Goal: Task Accomplishment & Management: Manage account settings

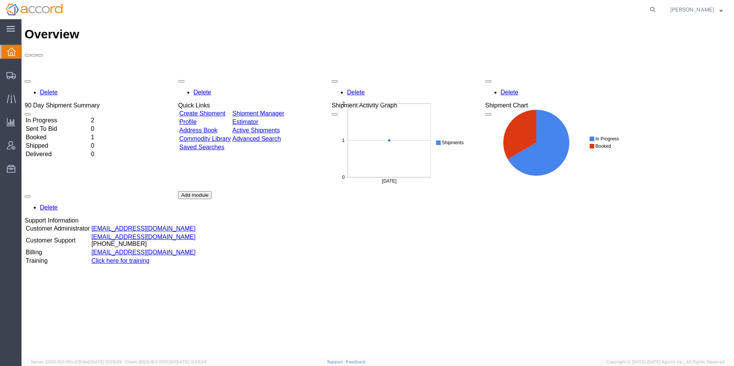
click at [84, 117] on td "In Progress" at bounding box center [57, 121] width 64 height 8
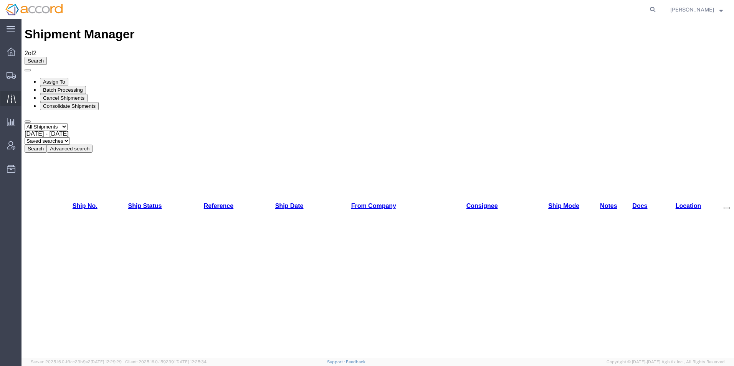
click at [8, 100] on icon at bounding box center [11, 98] width 9 height 8
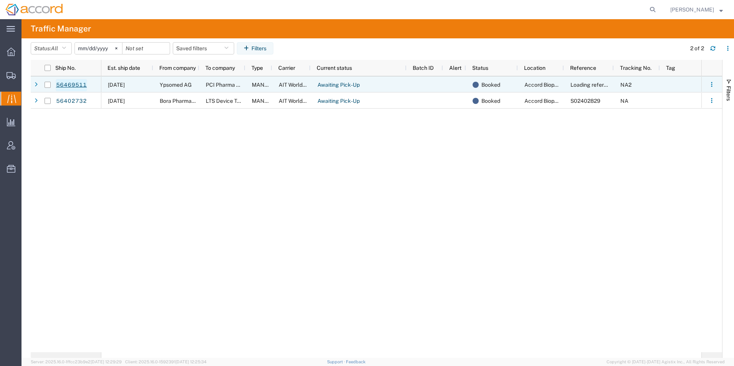
click at [71, 82] on link "56469511" at bounding box center [71, 85] width 31 height 12
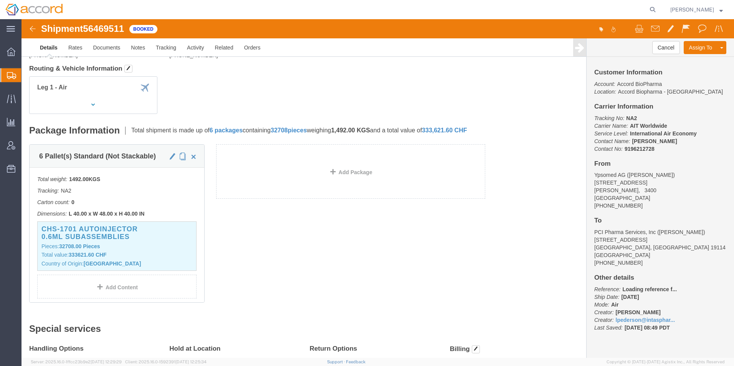
scroll to position [77, 0]
click at [26, 101] on span "Traffic" at bounding box center [23, 98] width 5 height 15
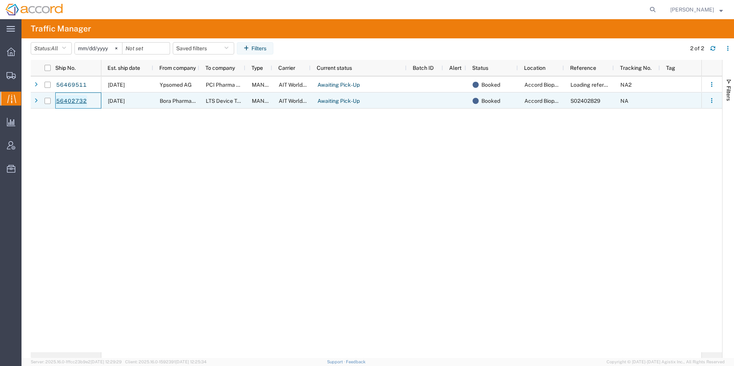
click at [77, 101] on link "56402732" at bounding box center [71, 101] width 31 height 12
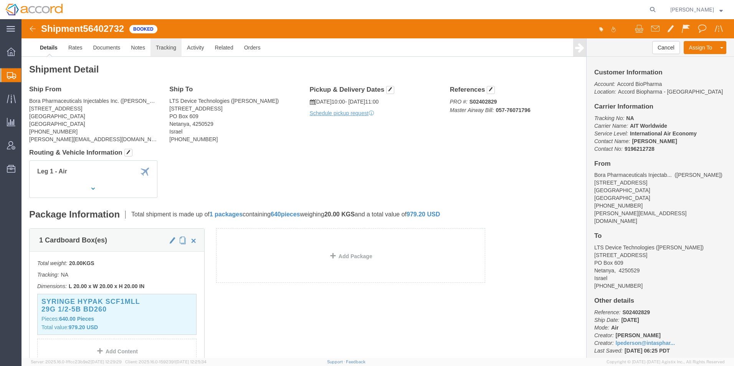
click link "Tracking"
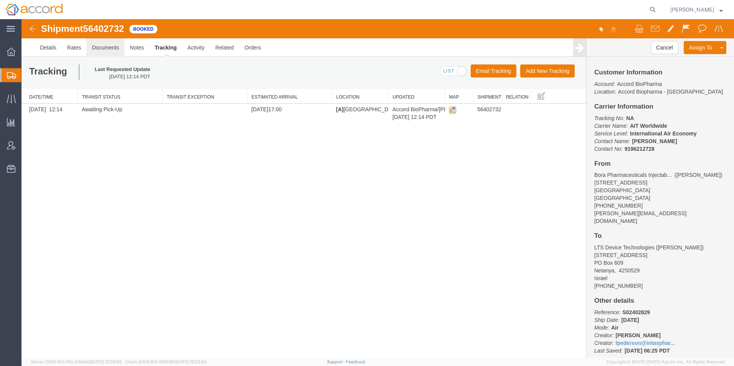
click at [117, 52] on link "Documents" at bounding box center [105, 47] width 38 height 18
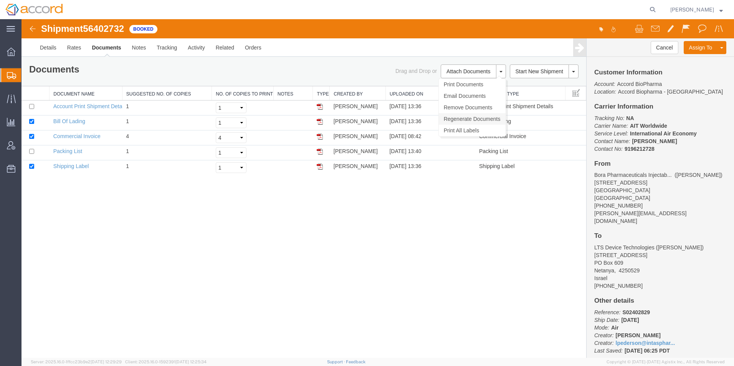
click at [474, 122] on link "Regenerate Documents" at bounding box center [472, 119] width 67 height 12
click at [66, 137] on link "Commercial Invoice" at bounding box center [76, 136] width 47 height 6
click at [69, 49] on link "Rates" at bounding box center [74, 47] width 25 height 18
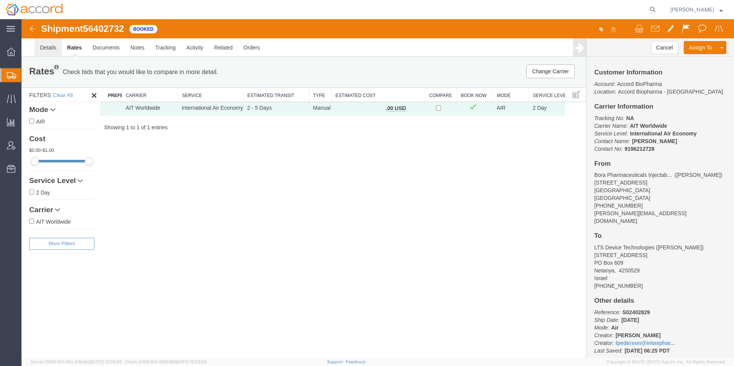
click at [51, 45] on link "Details" at bounding box center [48, 47] width 27 height 18
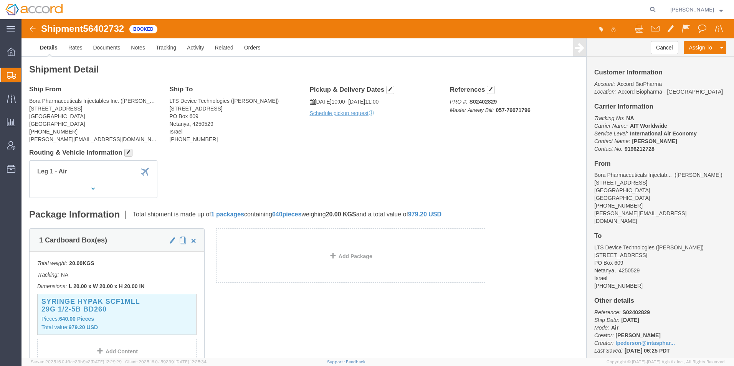
click span "button"
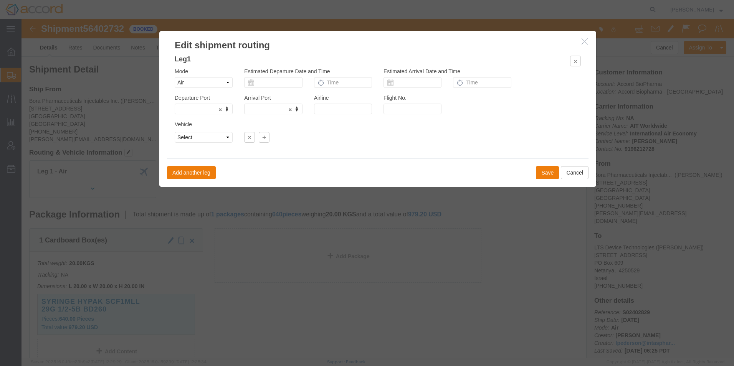
click icon "button"
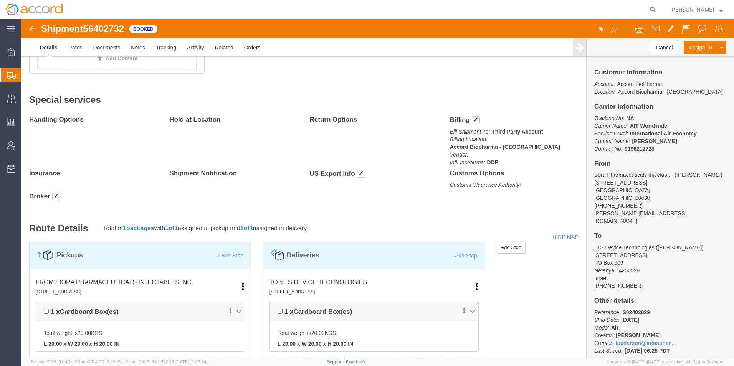
scroll to position [210, 0]
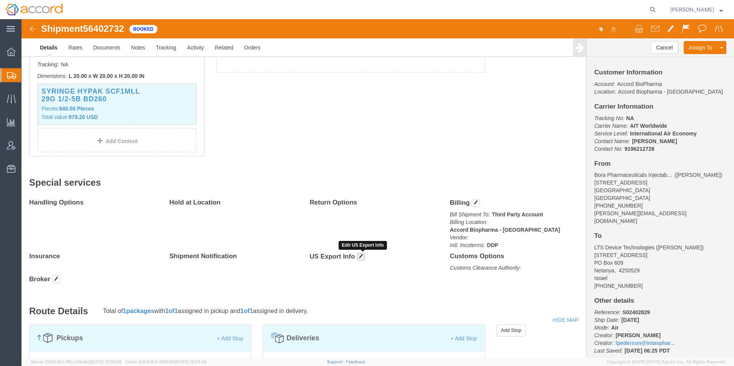
click button "button"
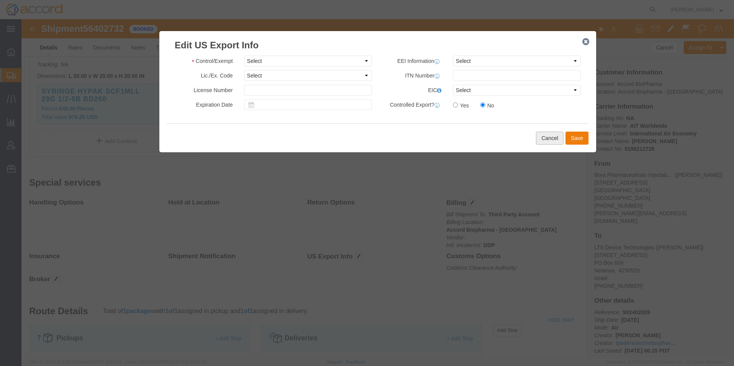
click button "Cancel"
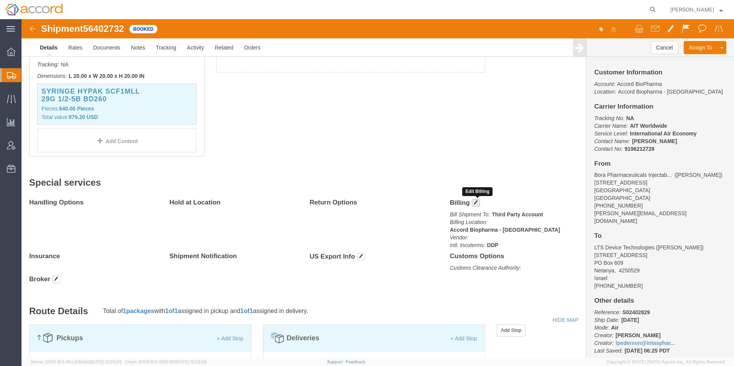
click button "button"
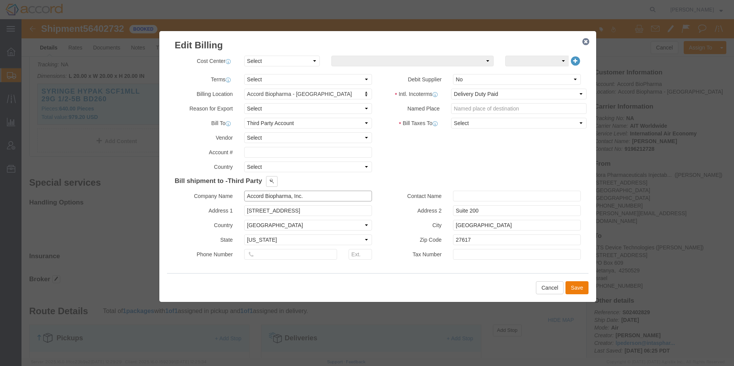
click input "Accord Biopharma, Inc."
click button
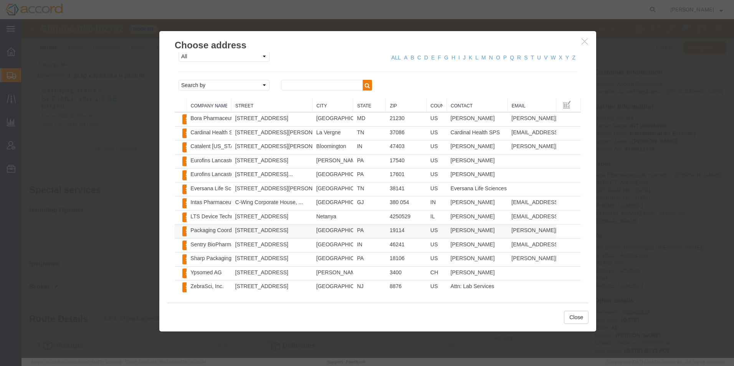
scroll to position [6, 0]
click button "Close"
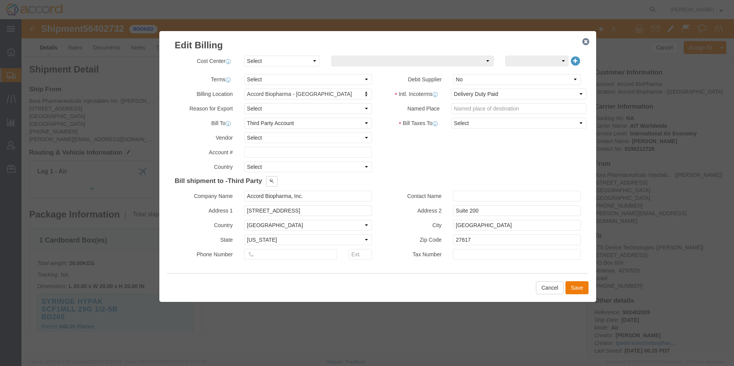
scroll to position [0, 0]
click select "Select Recipient Account Sender/Shipper Third Party Account"
click button "Save"
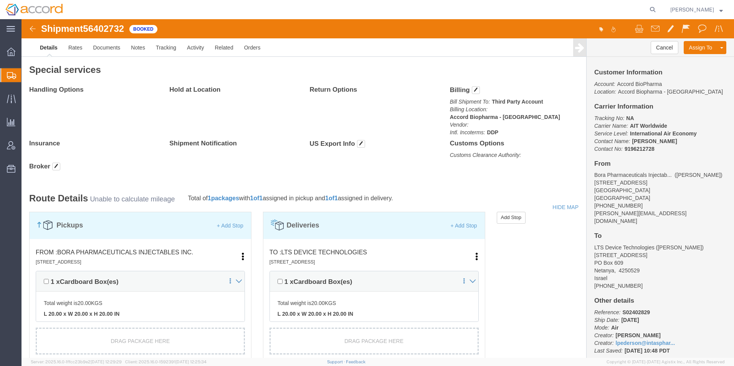
scroll to position [269, 0]
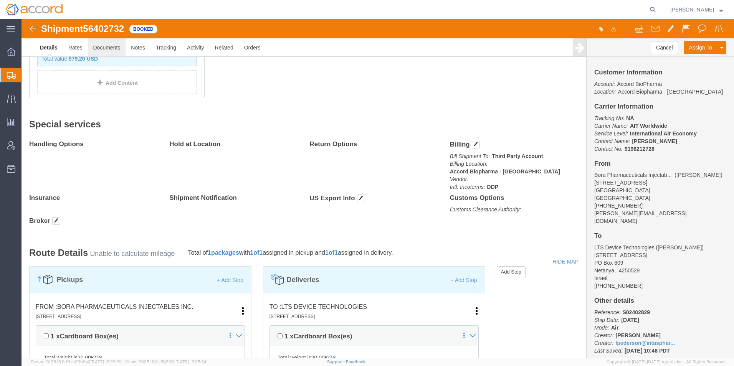
click link "Documents"
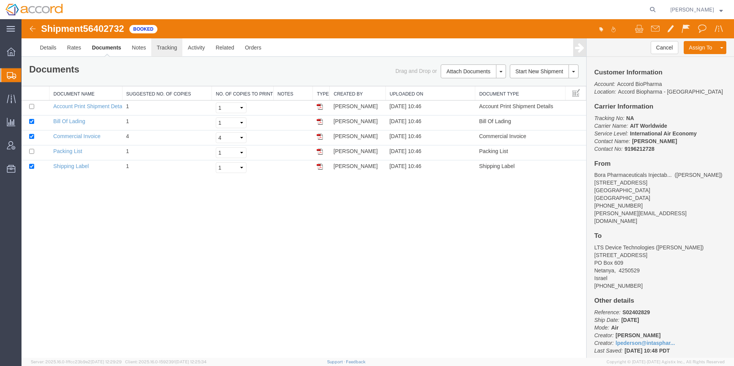
click at [159, 49] on link "Tracking" at bounding box center [166, 47] width 31 height 18
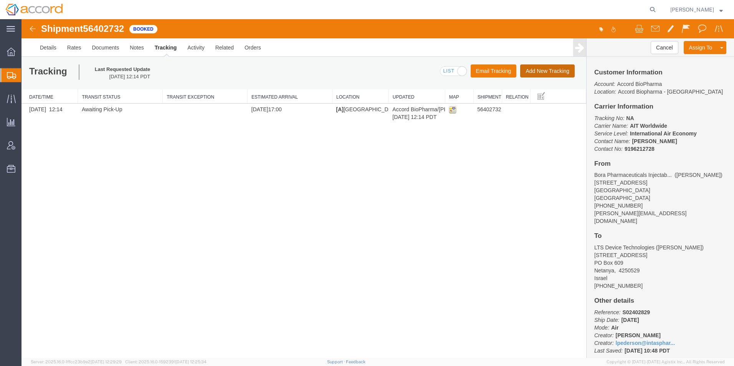
click at [549, 68] on button "Add New Tracking" at bounding box center [547, 70] width 54 height 13
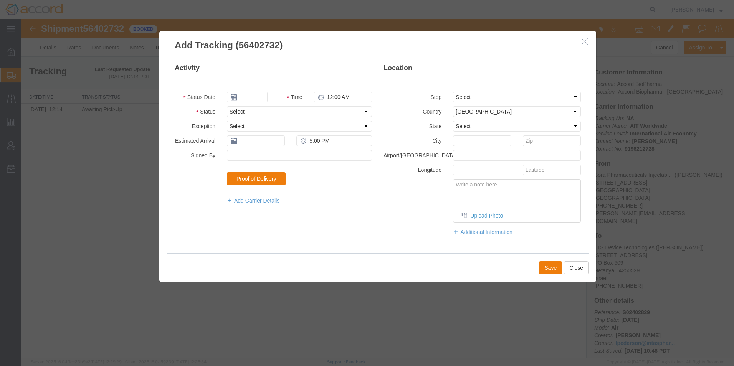
type input "[DATE]"
type input "2:00 PM"
click at [251, 110] on select "Select Arrival Notice Available Arrival Notice Imported Arrive at Delivery Loca…" at bounding box center [299, 111] width 145 height 11
click at [252, 110] on select "Select Arrival Notice Available Arrival Notice Imported Arrive at Delivery Loca…" at bounding box center [299, 111] width 145 height 11
click at [582, 45] on button "button" at bounding box center [585, 42] width 10 height 10
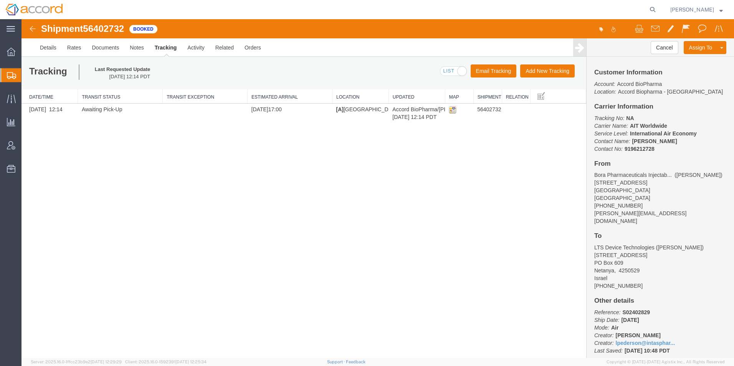
click at [630, 117] on b "NA" at bounding box center [630, 118] width 8 height 6
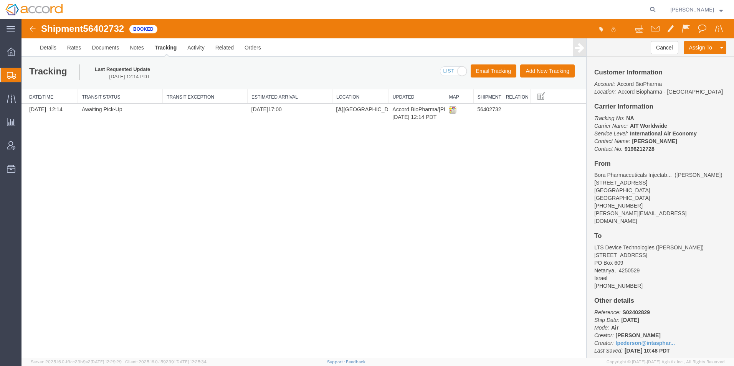
drag, startPoint x: 630, startPoint y: 117, endPoint x: 636, endPoint y: 123, distance: 7.9
click at [636, 123] on b "AIT Worldwide" at bounding box center [648, 126] width 37 height 6
click at [636, 119] on p "Tracking No: NA Carrier Name: AIT Worldwide AIT Worldwide Service Level: Intern…" at bounding box center [660, 133] width 132 height 38
click at [632, 117] on b "NA" at bounding box center [630, 118] width 8 height 6
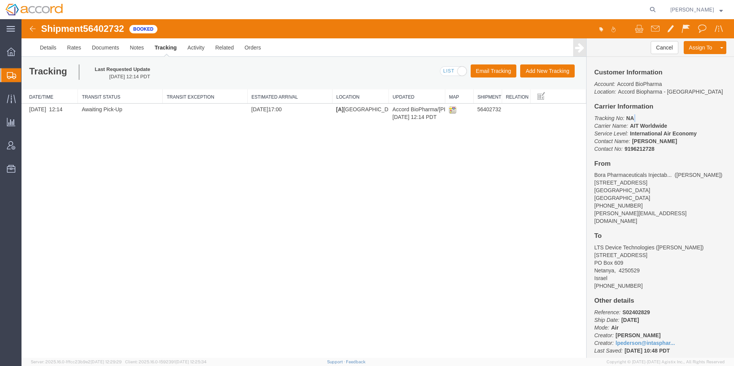
click at [632, 117] on b "NA" at bounding box center [630, 118] width 8 height 6
click at [76, 44] on link "Rates" at bounding box center [74, 47] width 25 height 18
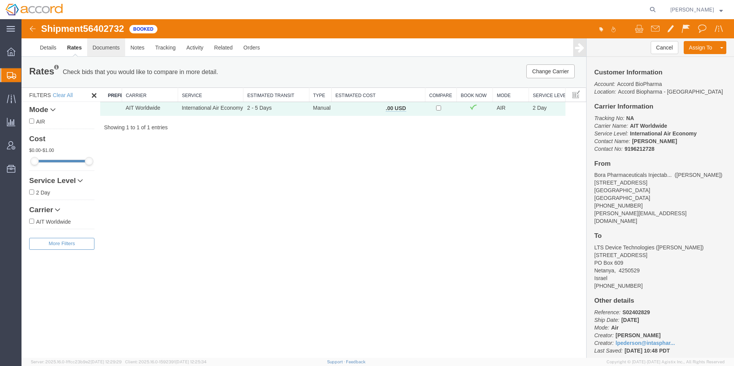
click at [92, 54] on link "Documents" at bounding box center [106, 47] width 38 height 18
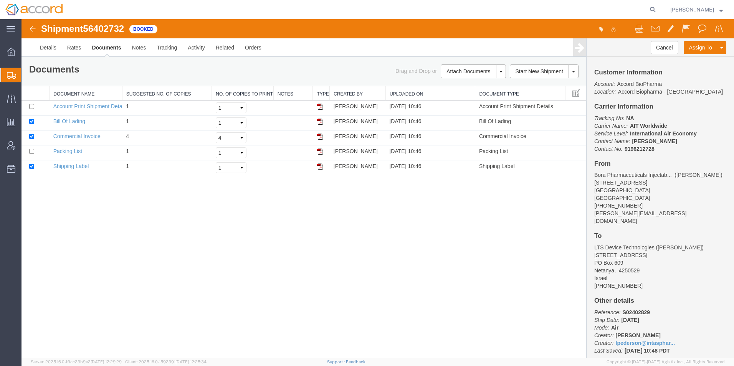
click at [31, 44] on div "Details Rates Documents Notes Tracking Activity Related Orders Cancel Assign To…" at bounding box center [377, 47] width 712 height 18
click at [38, 45] on link "Details" at bounding box center [48, 47] width 27 height 18
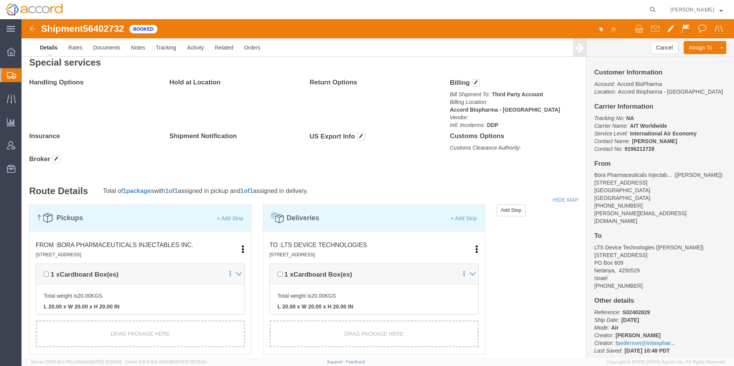
scroll to position [345, 0]
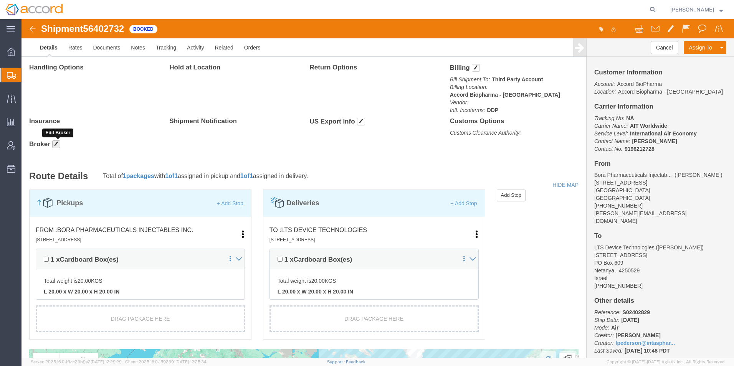
click span "button"
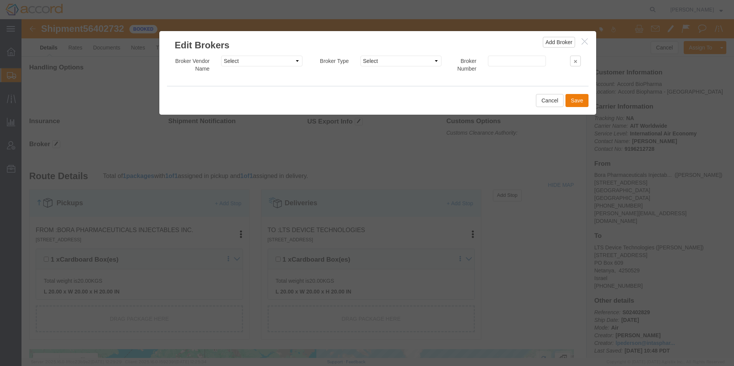
click button "button"
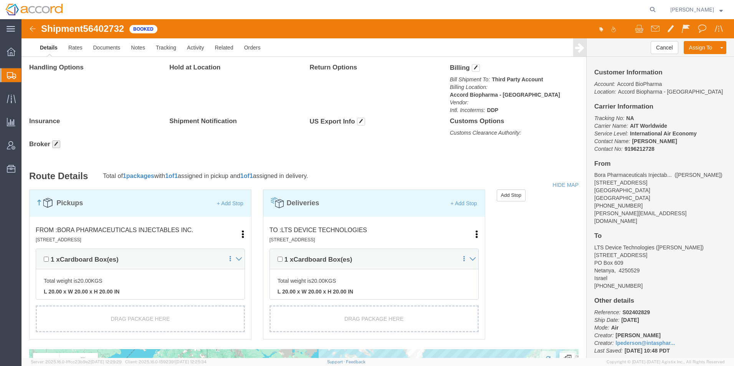
click h4 "Broker"
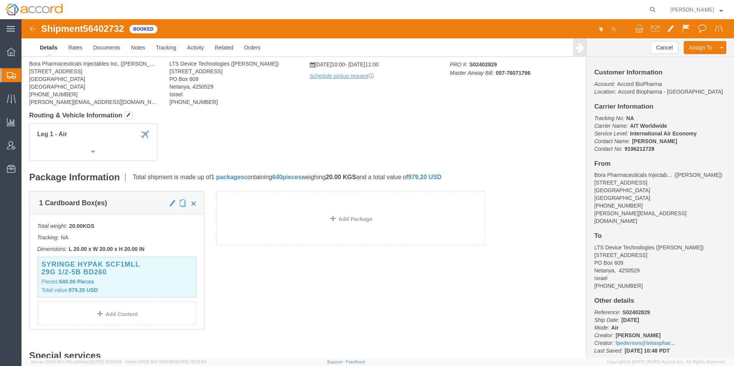
scroll to position [18, 0]
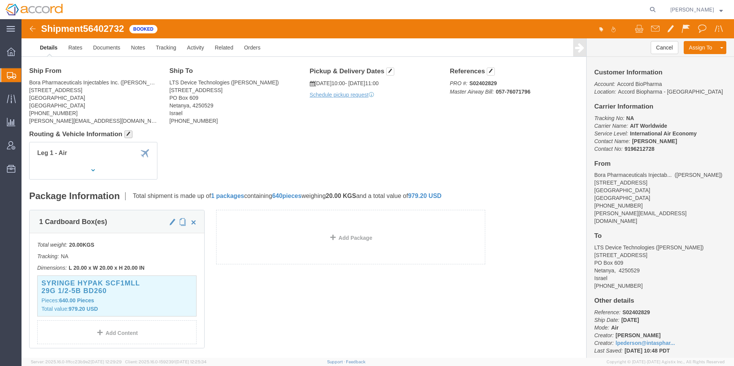
click span "button"
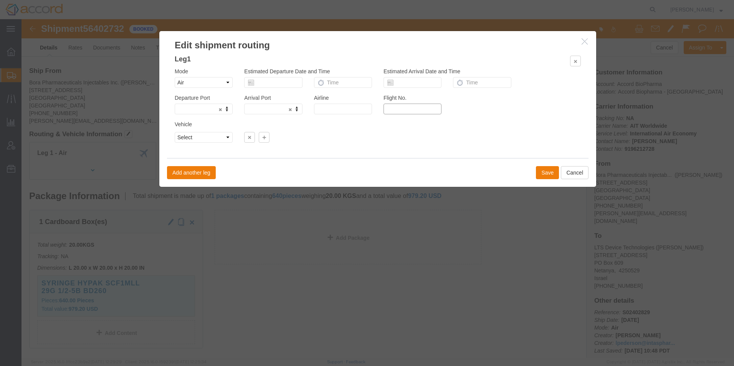
click input "text"
click td "16"
type input "[DATE]"
click input "text"
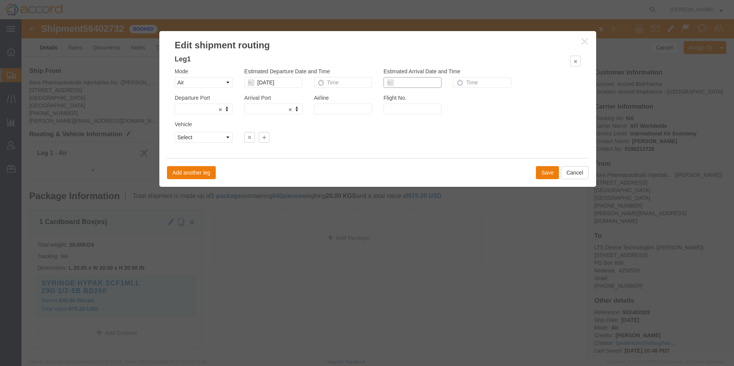
click input "text"
click td "17"
type input "[DATE]"
type input "ewr"
type input "EWR"
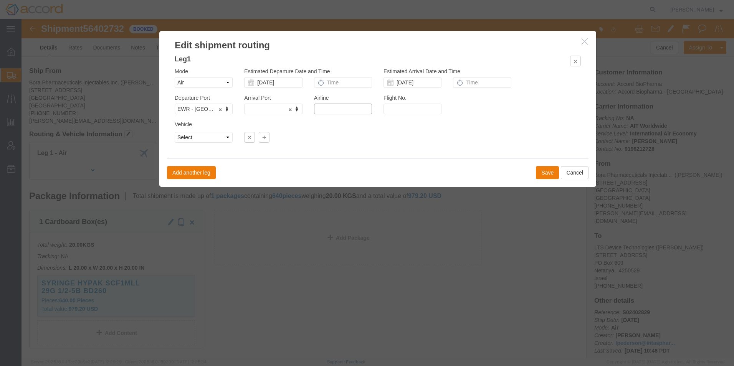
click input "text"
type input "Air France"
type input "AF063"
click select "Select Airplane"
select select "APLN"
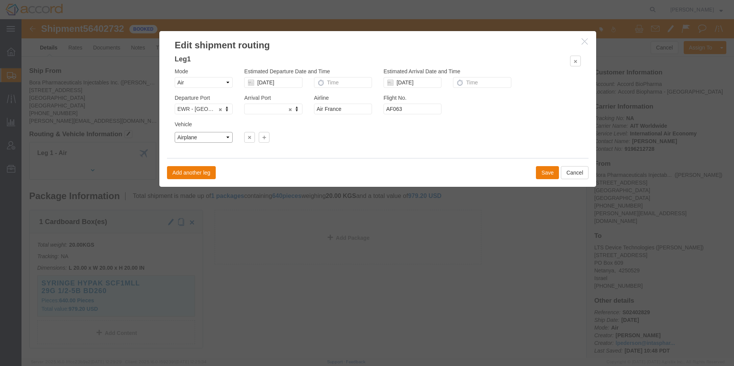
click select "Select Airplane"
click button "Add another leg"
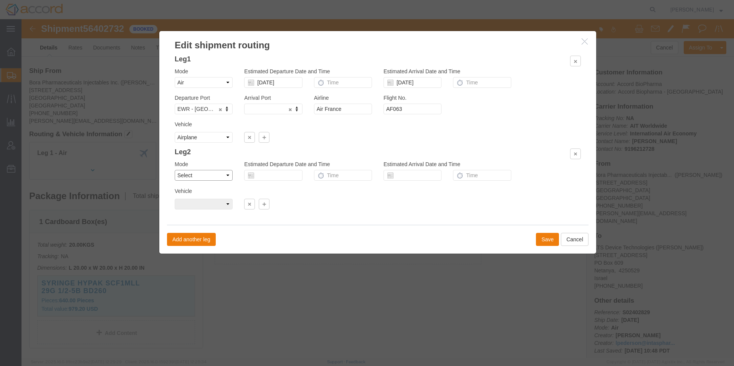
click select "Select Air Less than Truckload Multi-Leg Ocean Freight Rail Small Parcel Truckl…"
select select "AIR"
click select "Select Air Less than Truckload Multi-Leg Ocean Freight Rail Small Parcel Truckl…"
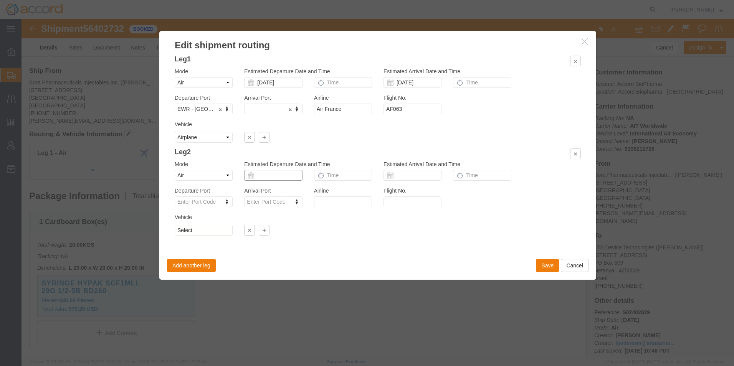
click input "text"
click td "18"
type input "[DATE]"
click input "text"
click td "18"
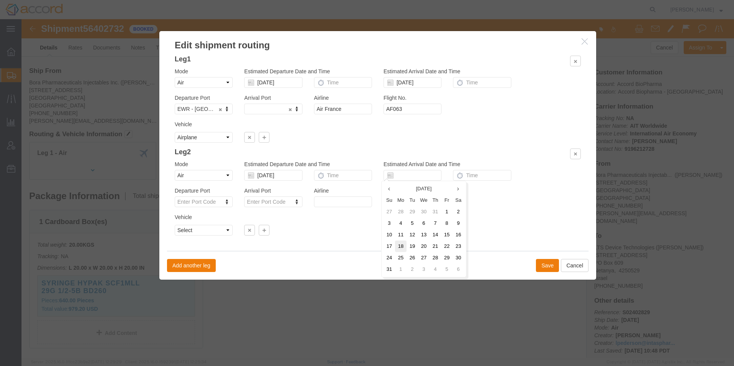
type input "[DATE]"
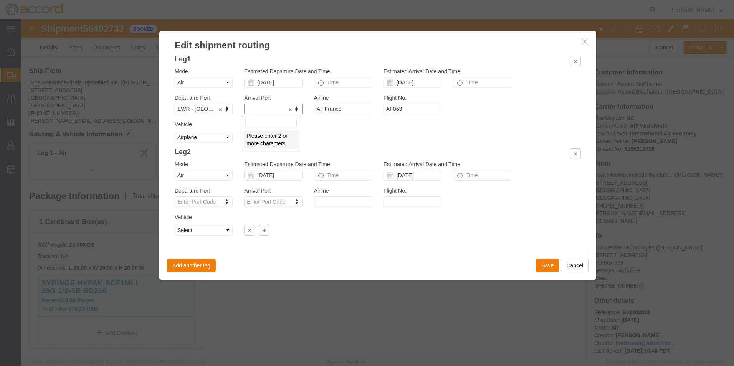
type input "d"
type input "cdg"
type input "CDG"
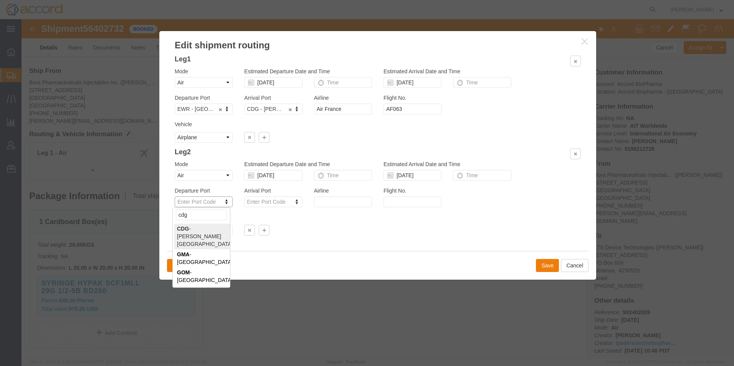
type input "cdg"
type input "CDG"
click div "Arrival Port Enter Port Code"
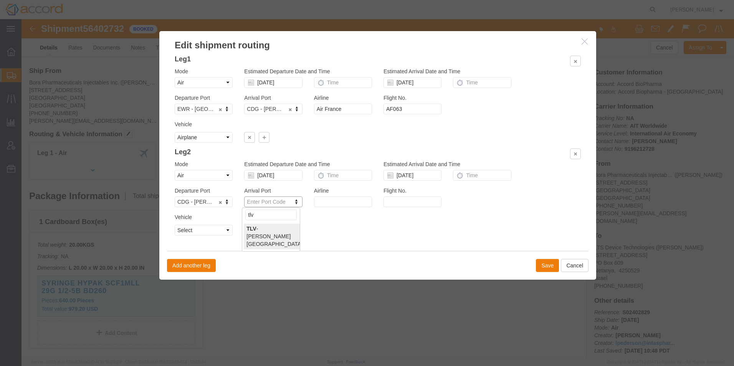
type input "tlv"
type input "TLV"
click input "text"
type input "Air France"
type input "AF966"
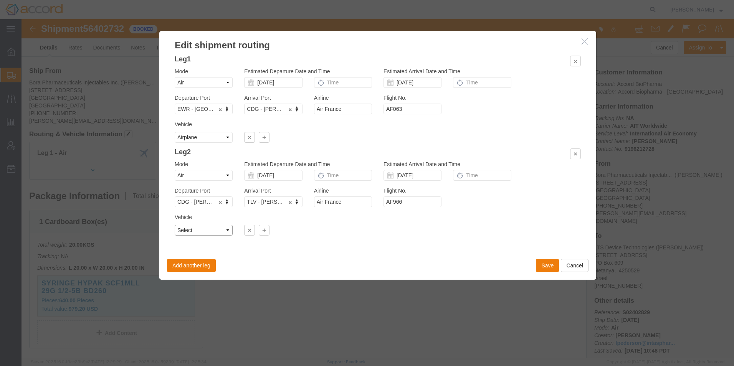
click select "Select Airplane"
select select "APLN"
click select "Select Airplane"
click button "Save"
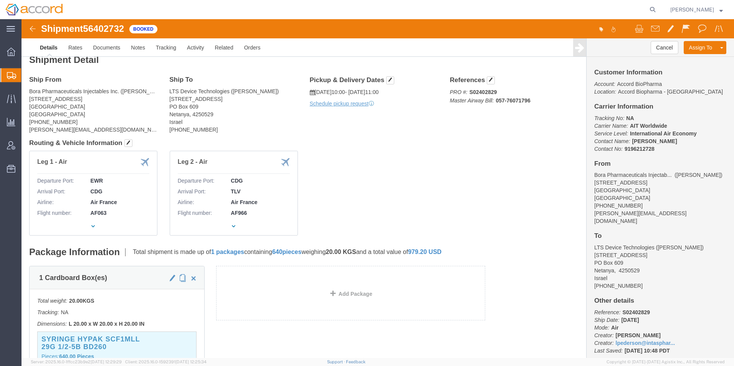
scroll to position [0, 0]
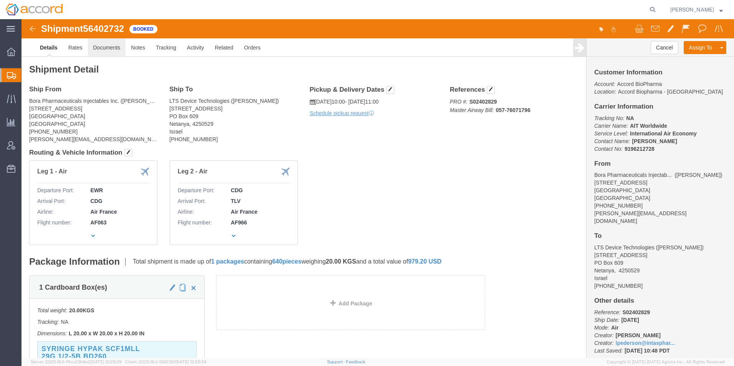
click link "Documents"
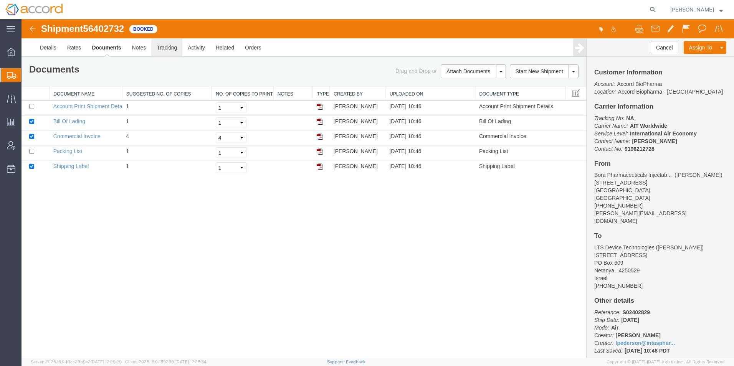
click at [157, 51] on link "Tracking" at bounding box center [166, 47] width 31 height 18
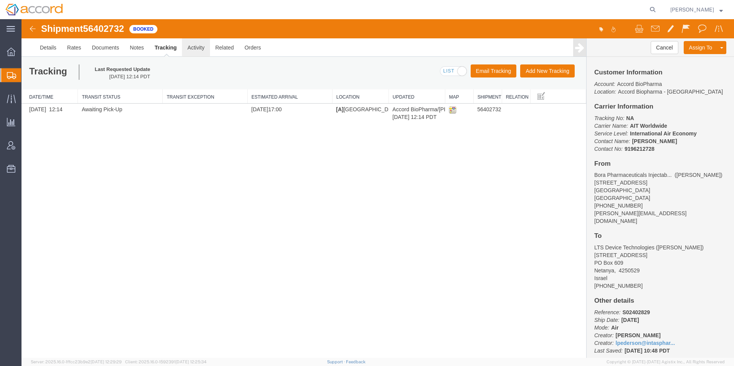
click at [197, 48] on link "Activity" at bounding box center [196, 47] width 28 height 18
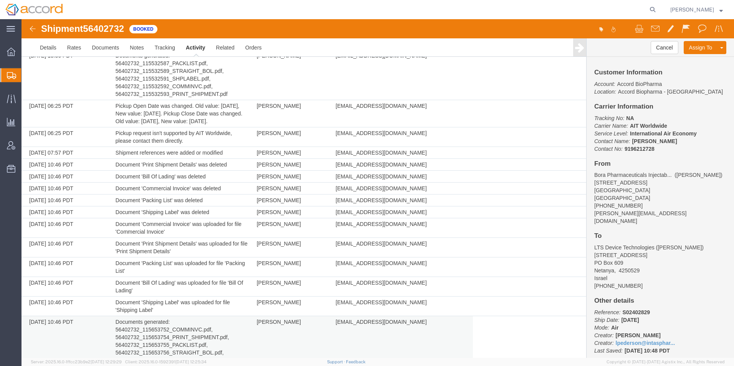
scroll to position [5687, 0]
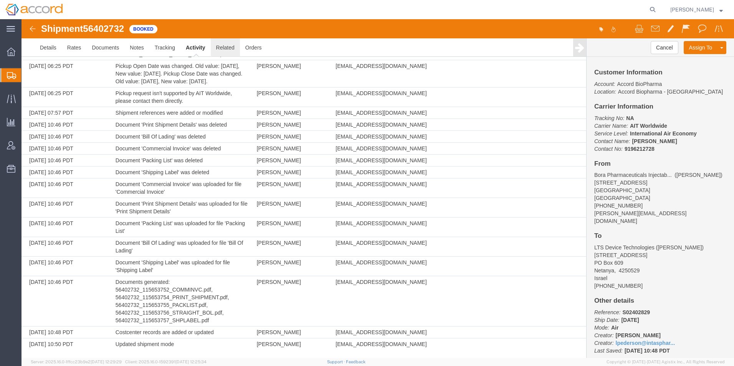
click at [229, 48] on link "Related" at bounding box center [225, 47] width 29 height 18
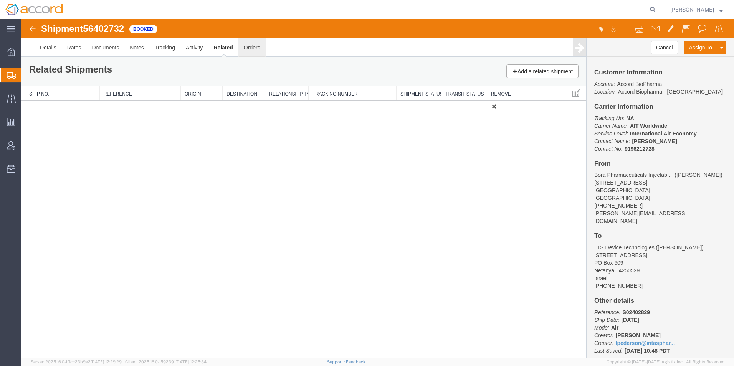
click at [259, 50] on link "Orders" at bounding box center [251, 47] width 27 height 18
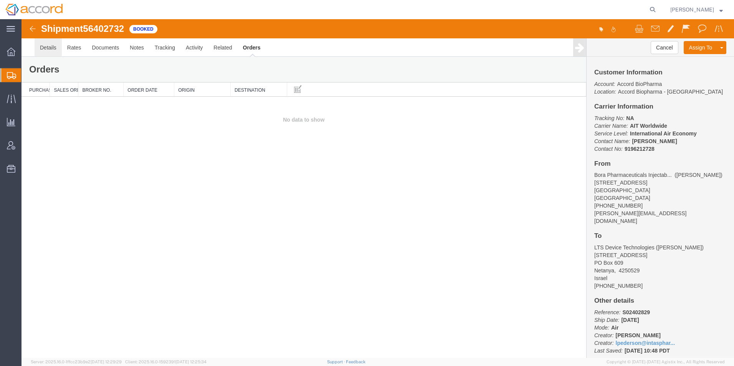
click at [47, 48] on link "Details" at bounding box center [48, 47] width 27 height 18
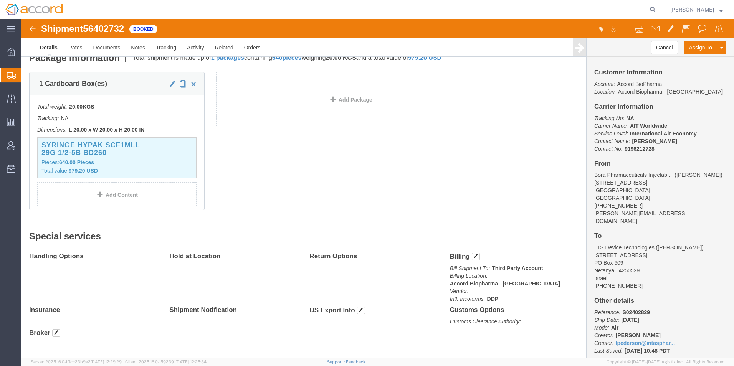
scroll to position [230, 0]
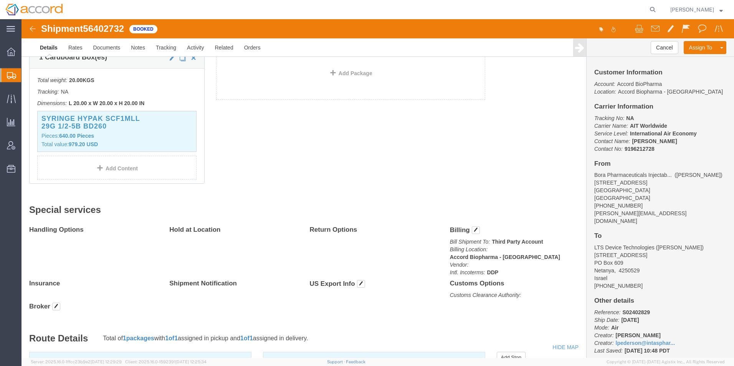
drag, startPoint x: 615, startPoint y: 100, endPoint x: 610, endPoint y: 96, distance: 6.2
click p "Tracking No: NA Carrier Name: AIT Worldwide AIT Worldwide Service Level: Intern…"
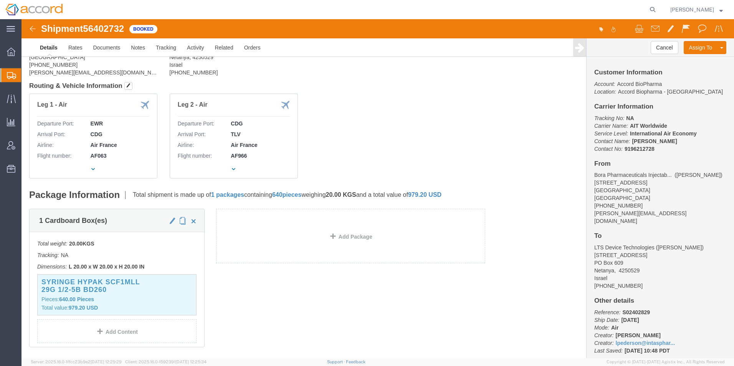
scroll to position [0, 0]
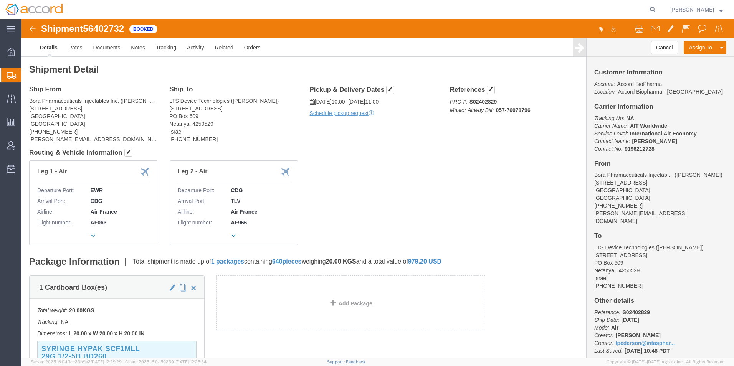
drag, startPoint x: 12, startPoint y: 101, endPoint x: 20, endPoint y: 107, distance: 10.4
click at [12, 101] on icon at bounding box center [11, 98] width 9 height 9
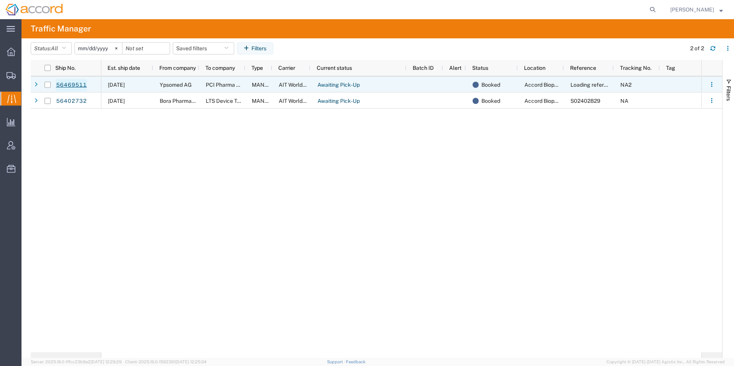
click at [66, 86] on link "56469511" at bounding box center [71, 85] width 31 height 12
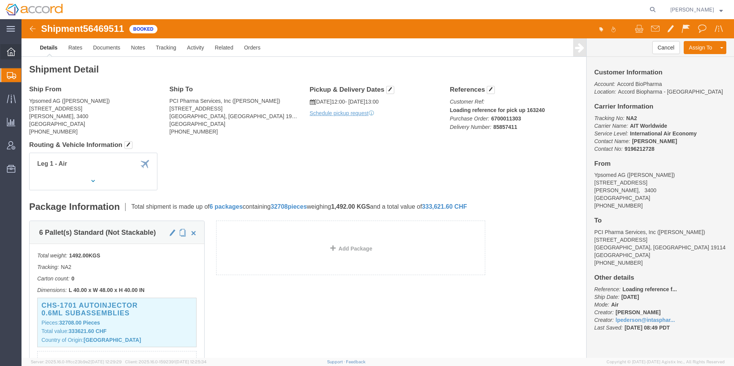
click at [12, 52] on icon at bounding box center [11, 52] width 8 height 8
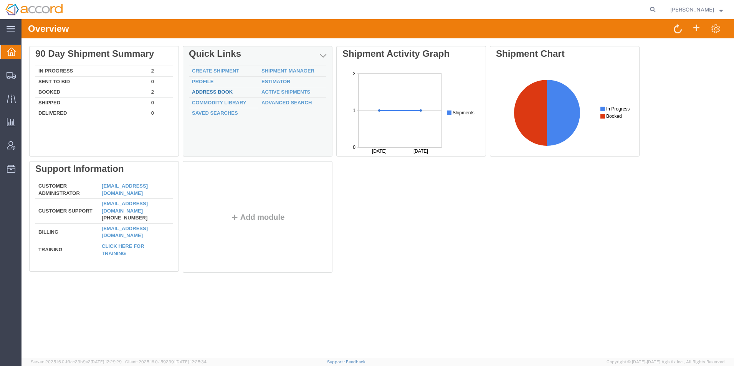
click at [212, 91] on div "Delete 90 Day Shipment Summary In Progress 2 Sent To Bid 0 Booked 2 Shipped 0 D…" at bounding box center [377, 161] width 697 height 230
click at [212, 92] on link "Address Book" at bounding box center [212, 92] width 41 height 6
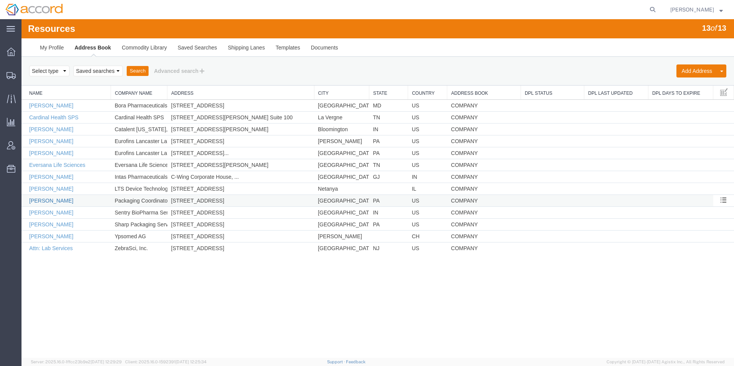
click at [47, 203] on link "[PERSON_NAME]" at bounding box center [51, 201] width 44 height 6
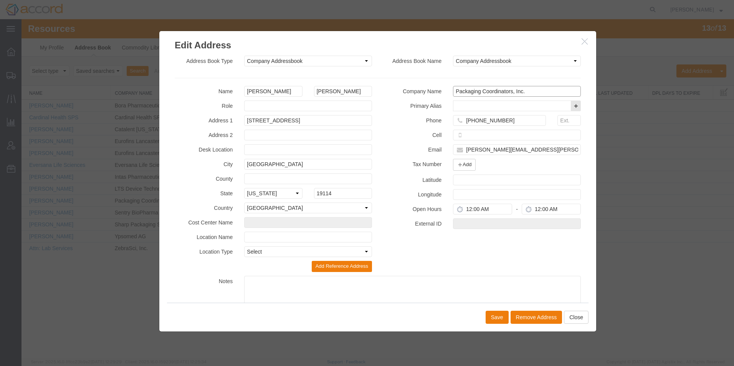
click at [527, 88] on input "Packaging Coordinators, Inc." at bounding box center [517, 91] width 128 height 11
drag, startPoint x: 537, startPoint y: 92, endPoint x: 406, endPoint y: 91, distance: 132.0
click at [406, 91] on div "Company Name Packaging Coordinators, Inc." at bounding box center [482, 91] width 209 height 11
click at [492, 103] on input "text" at bounding box center [512, 106] width 118 height 11
drag, startPoint x: 527, startPoint y: 92, endPoint x: 424, endPoint y: 82, distance: 104.1
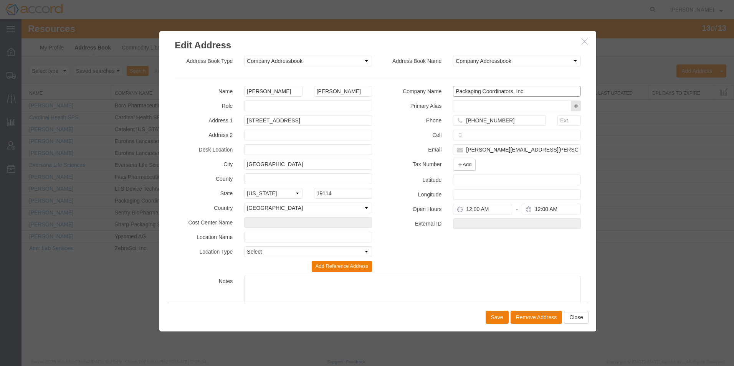
click at [424, 82] on div "Address Book Type Select Company Addressbook Location Addressbook Personal Addr…" at bounding box center [378, 192] width 406 height 272
click at [477, 106] on input "text" at bounding box center [512, 106] width 118 height 11
paste input "Packaging Coordinators, Inc."
type input "Packaging Coordinators, Inc."
drag, startPoint x: 547, startPoint y: 91, endPoint x: 410, endPoint y: 93, distance: 136.6
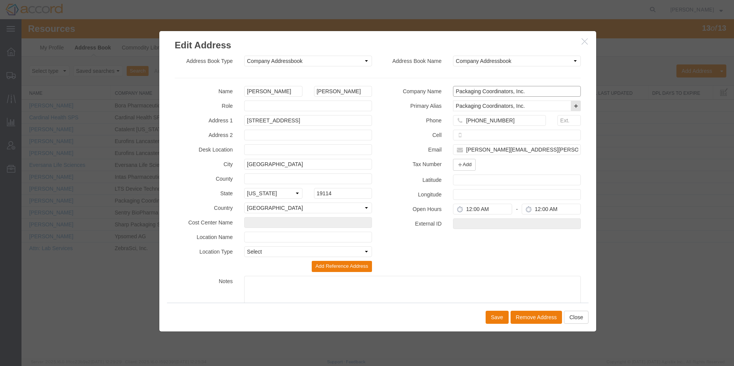
click at [412, 93] on div "Company Name Packaging Coordinators, Inc." at bounding box center [482, 91] width 209 height 11
paste input "CI Pharma Services, Inc"
type input "PCI Pharma Services, Inc"
click at [449, 255] on div "Name Isabella Giordano Role Address 1 3001 Red Lion Road Address 2 Desk Locatio…" at bounding box center [377, 207] width 417 height 242
click at [573, 105] on div "Add secondary customer alias" at bounding box center [559, 99] width 40 height 15
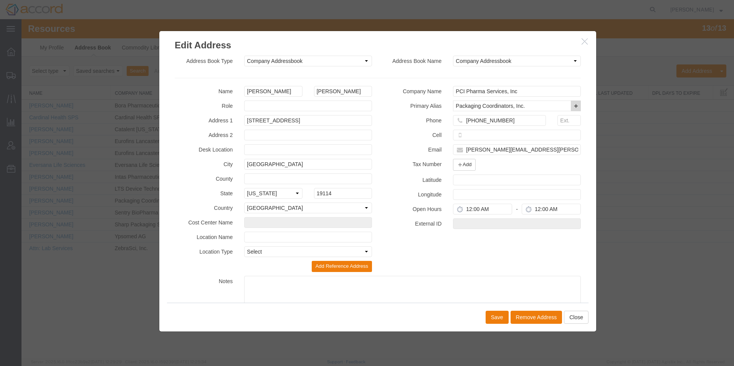
click at [571, 109] on button "button" at bounding box center [575, 106] width 10 height 11
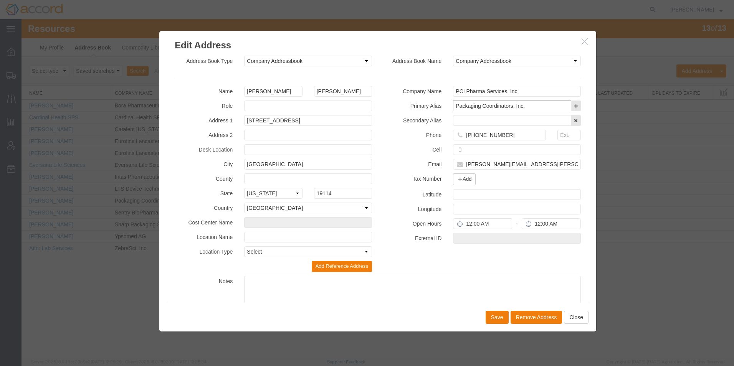
drag, startPoint x: 526, startPoint y: 108, endPoint x: 442, endPoint y: 110, distance: 84.8
click at [442, 110] on div "Primary Alias Primary Alias Packaging Coordinators, Inc." at bounding box center [482, 106] width 209 height 11
click at [467, 114] on div "Company Name PCI Pharma Services, Inc Primary Alias Primary Alias Packaging Coo…" at bounding box center [482, 167] width 209 height 162
click at [470, 118] on input "text" at bounding box center [512, 120] width 118 height 11
paste input "Packaging Coordinators, Inc."
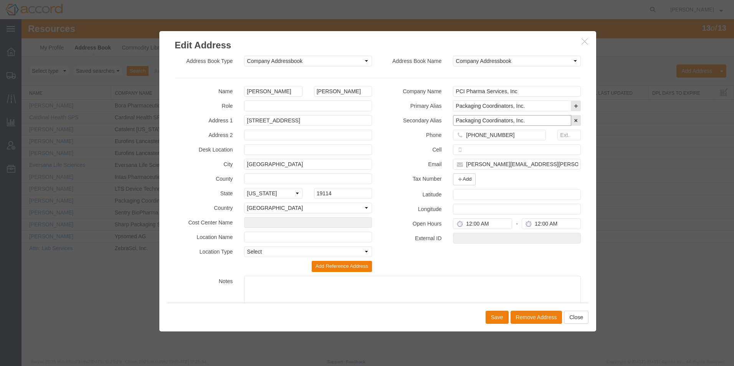
type input "Packaging Coordinators, Inc."
drag, startPoint x: 519, startPoint y: 90, endPoint x: 354, endPoint y: 85, distance: 164.3
click at [354, 85] on div "Address Book Type Select Company Addressbook Location Addressbook Personal Addr…" at bounding box center [378, 192] width 406 height 272
drag, startPoint x: 535, startPoint y: 105, endPoint x: 247, endPoint y: 102, distance: 288.1
click at [244, 104] on div "Name Isabella Giordano Role Address 1 3001 Red Lion Road Address 2 Desk Locatio…" at bounding box center [377, 207] width 417 height 242
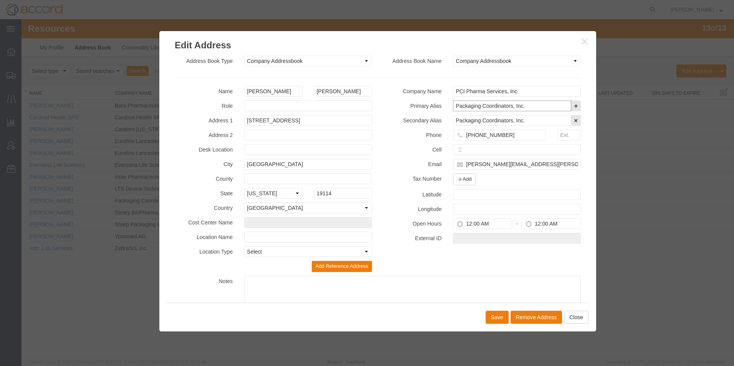
paste input "CI Pharma Services, Inc"
type input "PCI Pharma Services, Inc"
click at [500, 317] on button "Save" at bounding box center [496, 317] width 23 height 13
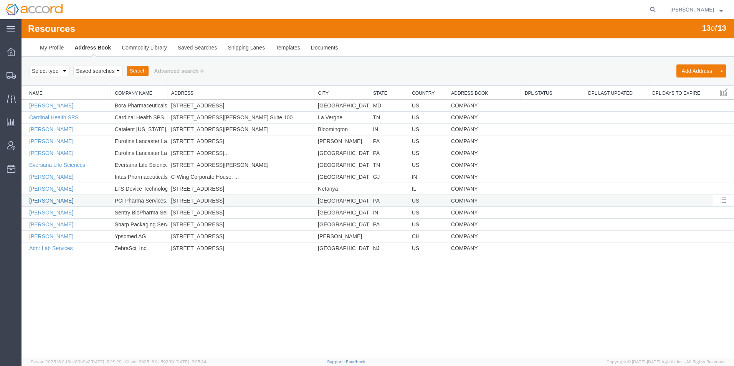
click at [49, 201] on link "[PERSON_NAME]" at bounding box center [51, 201] width 44 height 6
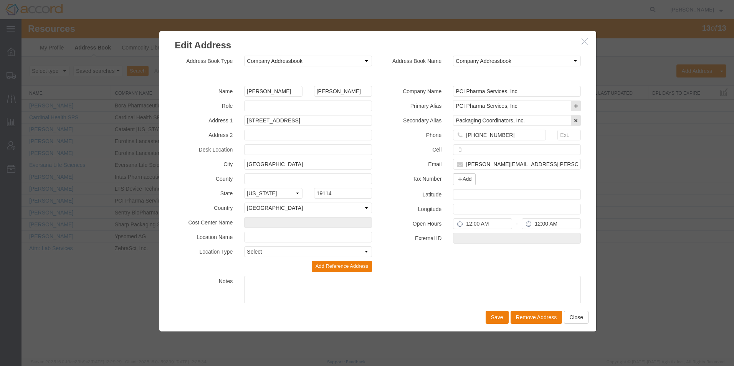
click at [580, 40] on h3 "Edit Address" at bounding box center [377, 41] width 437 height 21
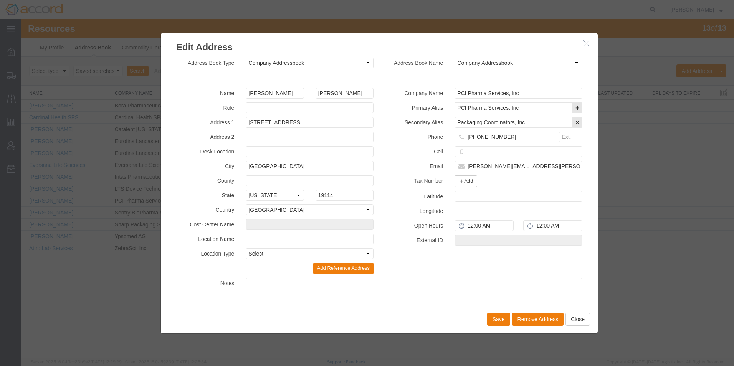
click at [584, 42] on icon "button" at bounding box center [586, 43] width 6 height 7
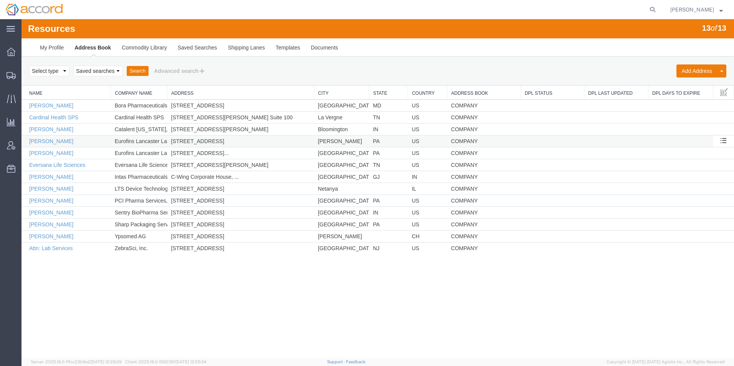
click at [338, 138] on td "[PERSON_NAME]" at bounding box center [341, 141] width 55 height 12
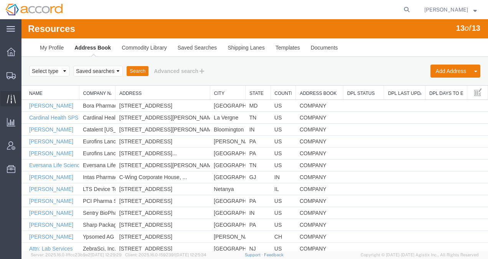
drag, startPoint x: 31, startPoint y: 97, endPoint x: 63, endPoint y: 94, distance: 32.0
click at [26, 97] on span "Traffic" at bounding box center [23, 98] width 5 height 15
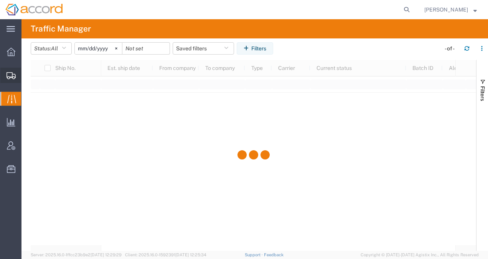
click at [0, 0] on span "Create Shipment" at bounding box center [0, 0] width 0 height 0
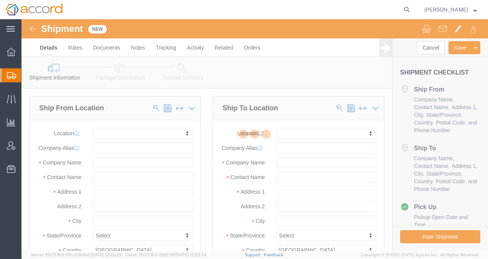
select select
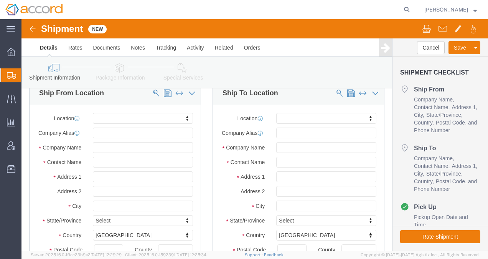
scroll to position [38, 0]
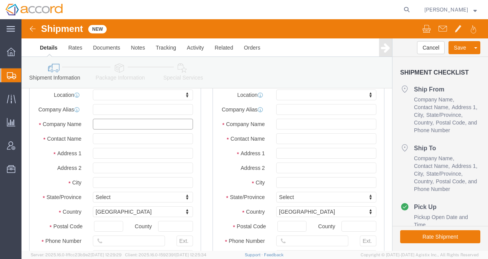
click input "text"
type input "y"
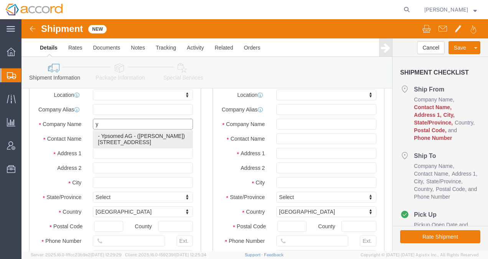
click p "- Ypsomed AG - ([PERSON_NAME]) [STREET_ADDRESS]"
select select
type input "[STREET_ADDRESS]"
select select "CH"
type input "3400"
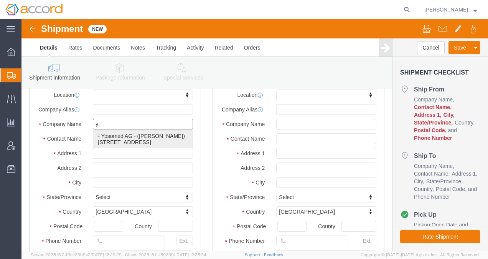
type input "[PHONE_NUMBER]"
type input "Ypsomed AG"
type input "[PERSON_NAME]"
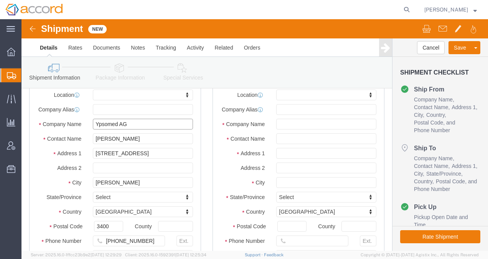
type input "Ypsomed AG"
click input "text"
type input "pci"
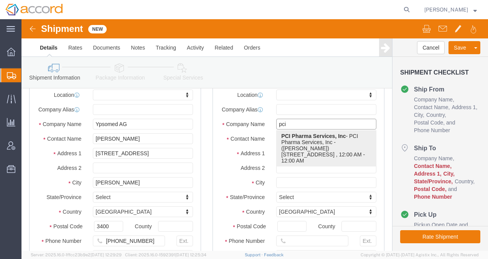
click p "PCI Pharma Services, Inc - PCI Pharma Services, Inc - ([PERSON_NAME]) [STREET_A…"
select select
type input "[STREET_ADDRESS]"
type input "19114"
type input "[PHONE_NUMBER]"
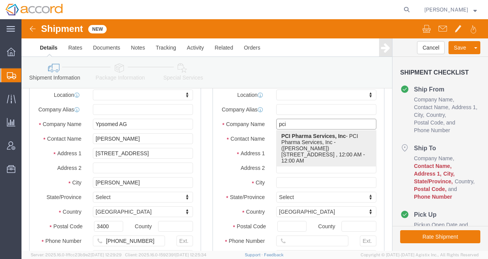
type input "[PERSON_NAME][EMAIL_ADDRESS][PERSON_NAME][DOMAIN_NAME]"
checkbox input "true"
type input "PCI Pharma Services, Inc"
type input "[PERSON_NAME]"
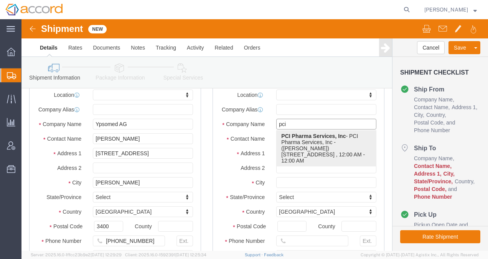
type input "[GEOGRAPHIC_DATA]"
select select "PA"
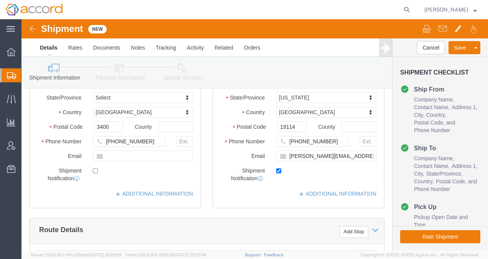
scroll to position [153, 0]
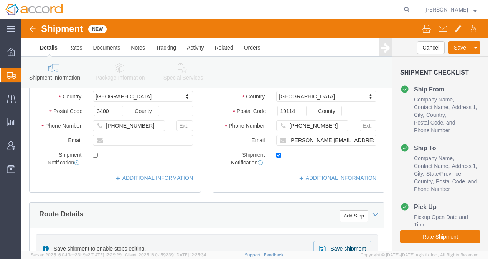
type input "PCI Pharma Services, Inc"
drag, startPoint x: 253, startPoint y: 143, endPoint x: 252, endPoint y: 148, distance: 5.6
click input "checkbox"
checkbox input "false"
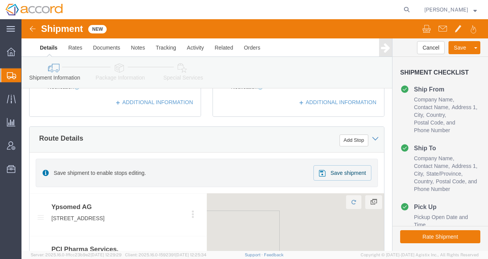
scroll to position [230, 0]
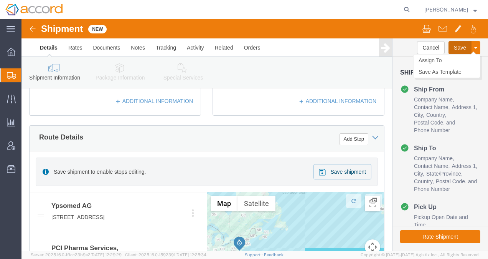
click button "Save"
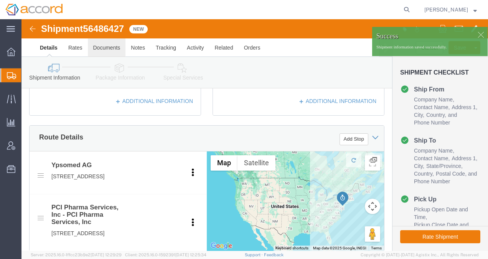
click link "Documents"
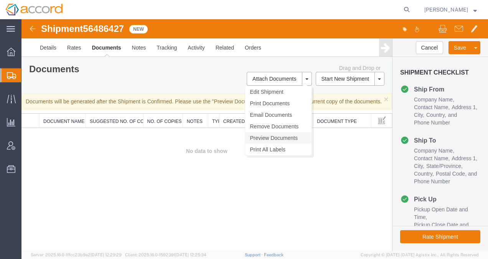
click at [277, 137] on link "Preview Documents" at bounding box center [278, 138] width 66 height 12
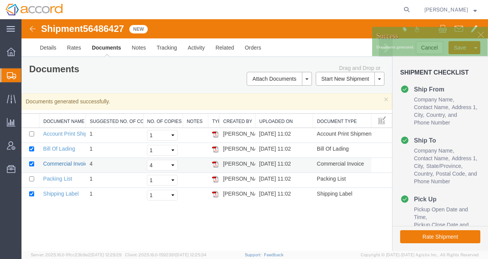
click at [61, 163] on link "Commercial Invoice" at bounding box center [66, 163] width 47 height 6
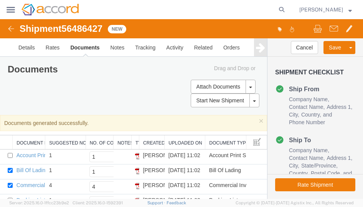
click at [10, 30] on img at bounding box center [11, 28] width 9 height 9
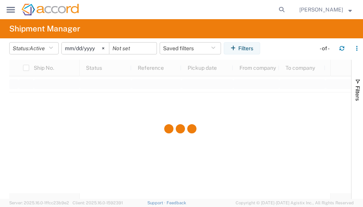
click at [14, 14] on div "main_menu Created with Sketch." at bounding box center [10, 9] width 21 height 19
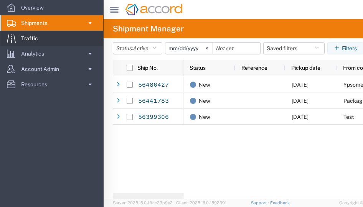
drag, startPoint x: 26, startPoint y: 38, endPoint x: 32, endPoint y: 40, distance: 6.0
click at [26, 39] on span "Traffic" at bounding box center [32, 38] width 22 height 15
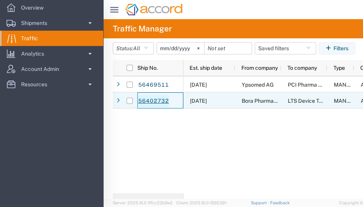
click at [148, 99] on link "56402732" at bounding box center [153, 101] width 31 height 12
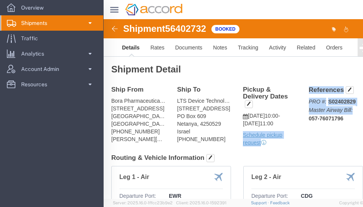
drag, startPoint x: 237, startPoint y: 101, endPoint x: 190, endPoint y: 101, distance: 46.4
click div "Ship From Bora Pharmaceuticals Injectables Inc. ([PERSON_NAME]) [STREET_ADDRESS…"
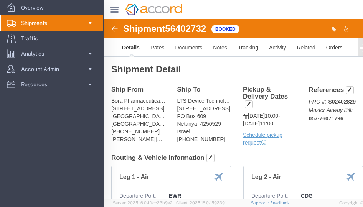
drag, startPoint x: 190, startPoint y: 101, endPoint x: 217, endPoint y: 102, distance: 26.9
click b "057-76071796"
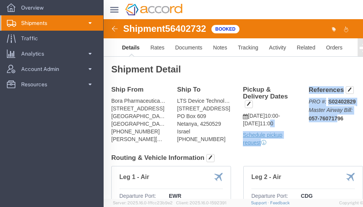
drag, startPoint x: 219, startPoint y: 101, endPoint x: 174, endPoint y: 101, distance: 44.5
click div "Ship From Bora Pharmaceuticals Injectables Inc. ([PERSON_NAME]) [STREET_ADDRESS…"
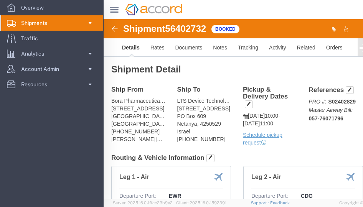
drag, startPoint x: 175, startPoint y: 101, endPoint x: 214, endPoint y: 103, distance: 39.6
click b "057-76071796"
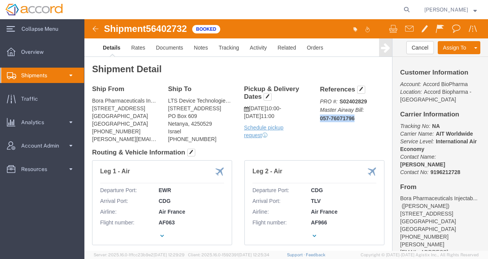
drag, startPoint x: 268, startPoint y: 99, endPoint x: 266, endPoint y: 106, distance: 7.1
click div "References PRO #: S02402829 Master Airway Bill: 057-76071796 Edit References Se…"
drag, startPoint x: 266, startPoint y: 106, endPoint x: 275, endPoint y: 122, distance: 18.5
click div "Ship From Bora Pharmaceuticals Injectables Inc. ([PERSON_NAME]) [STREET_ADDRESS…"
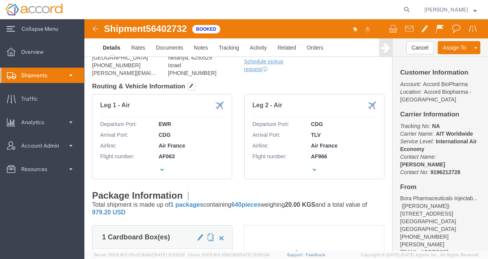
scroll to position [77, 0]
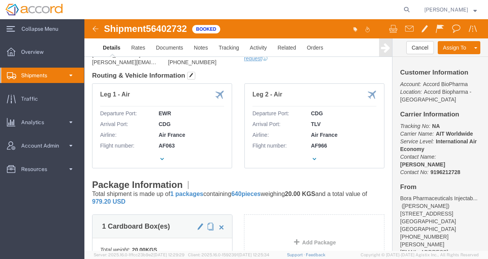
click div "Package Information Total shipment is made up of 1 packages containing 640 piec…"
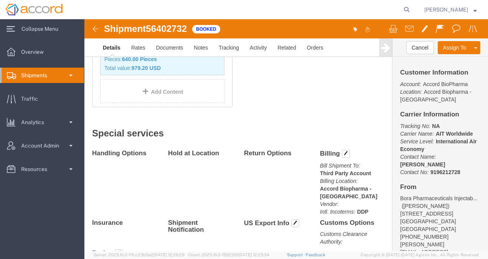
scroll to position [422, 0]
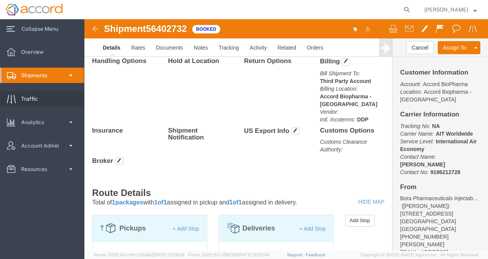
click at [36, 94] on span "Traffic" at bounding box center [32, 98] width 22 height 15
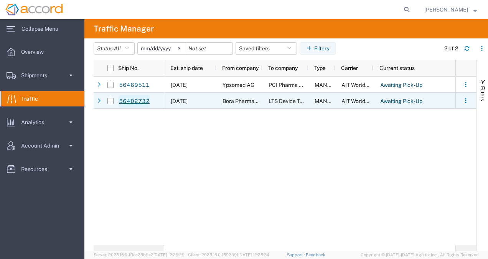
click at [142, 99] on link "56402732" at bounding box center [134, 101] width 31 height 12
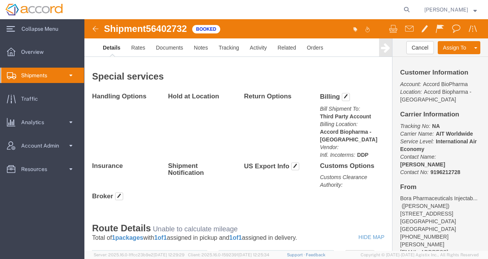
scroll to position [384, 0]
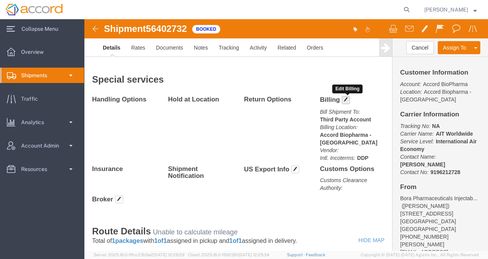
click span "button"
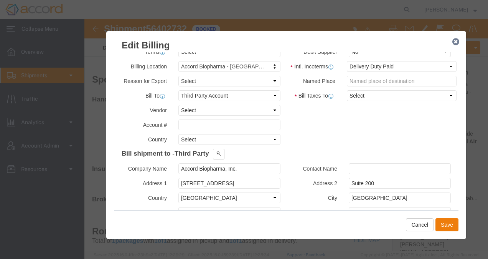
scroll to position [62, 0]
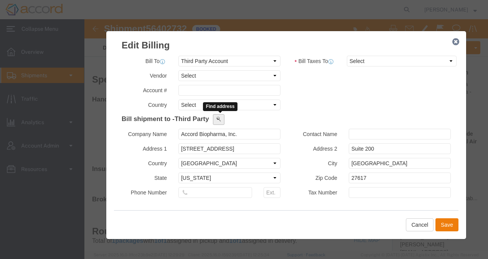
click button
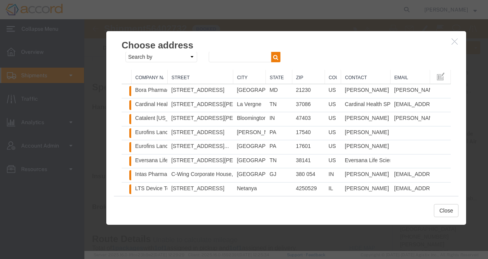
scroll to position [0, 0]
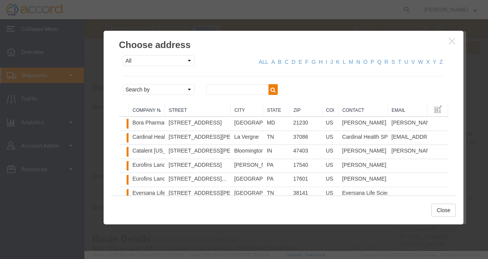
drag, startPoint x: 267, startPoint y: 22, endPoint x: 250, endPoint y: 18, distance: 17.8
click h3 "Choose address"
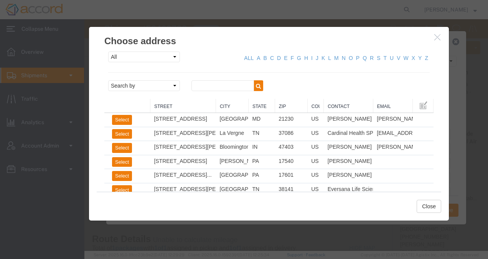
drag, startPoint x: 27, startPoint y: 83, endPoint x: 126, endPoint y: 92, distance: 99.4
click div "Company Name Street City State Zip Country Contact Email Select Bora Pharmaceut…"
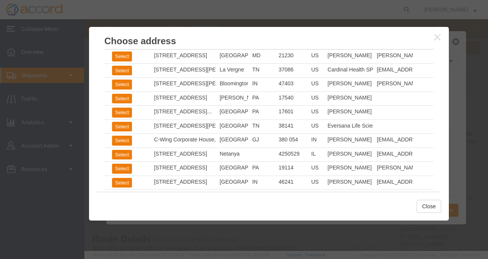
scroll to position [34, 0]
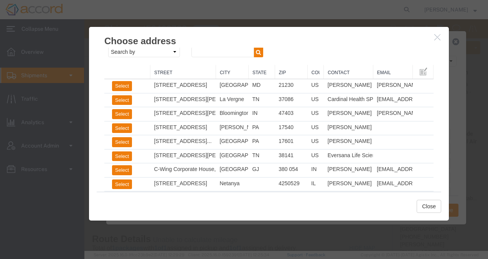
click icon "button"
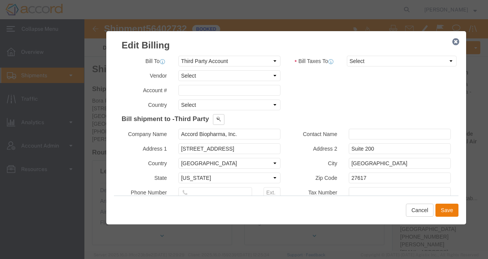
click icon "button"
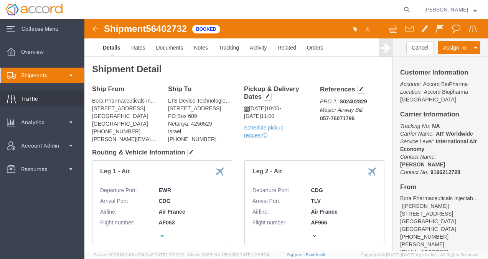
click at [43, 93] on link "Traffic" at bounding box center [42, 98] width 84 height 15
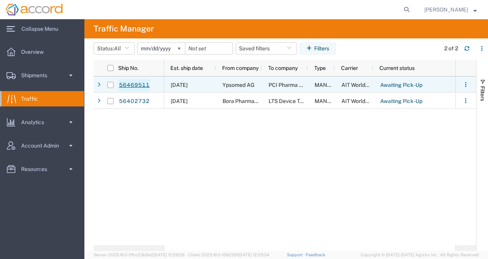
click at [122, 87] on link "56469511" at bounding box center [134, 85] width 31 height 12
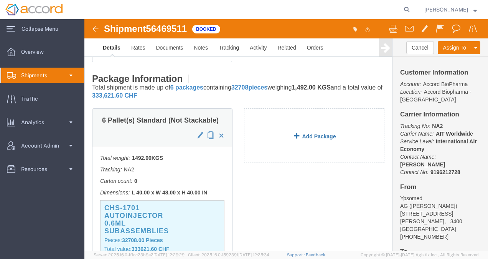
scroll to position [153, 0]
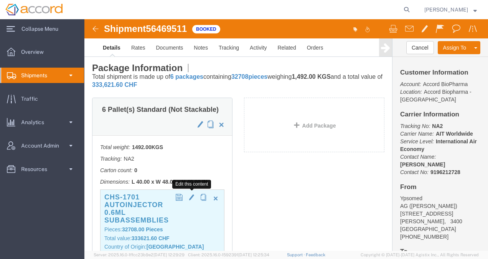
click span "button"
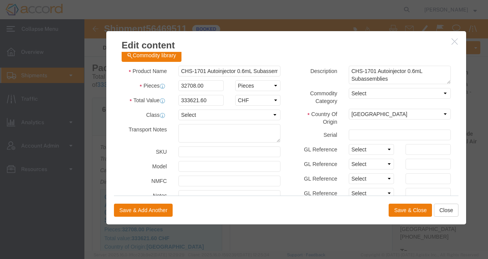
scroll to position [0, 0]
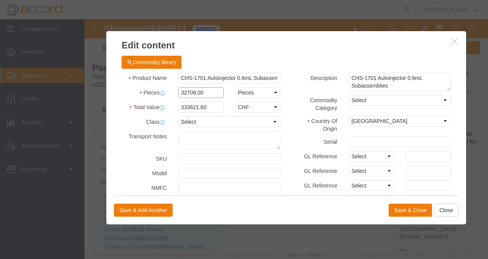
click input "32708.00"
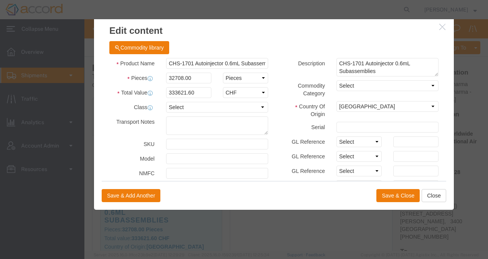
drag, startPoint x: 129, startPoint y: 21, endPoint x: 116, endPoint y: 6, distance: 20.1
click h3 "Edit content"
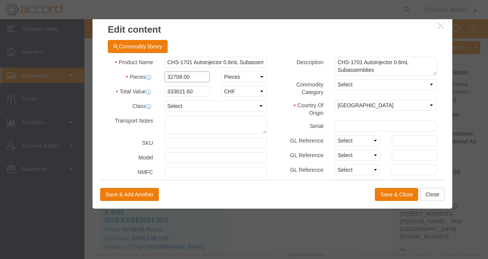
click input "32708.00"
drag, startPoint x: 104, startPoint y: 58, endPoint x: 97, endPoint y: 58, distance: 7.3
click input "32708.00"
click button "Close"
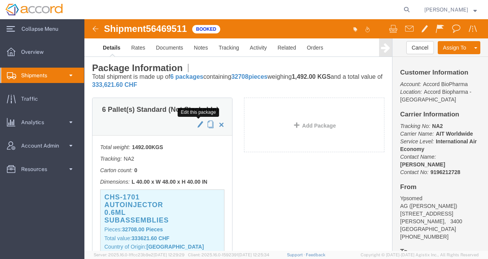
click span "button"
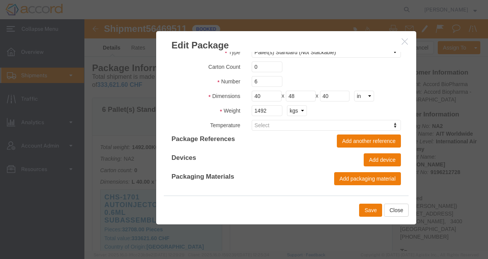
scroll to position [16, 0]
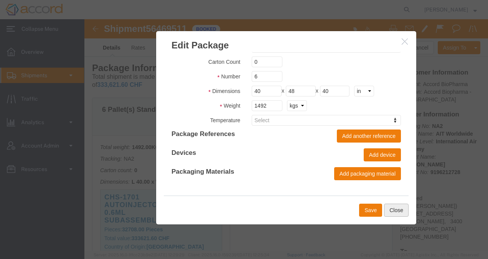
click button "Close"
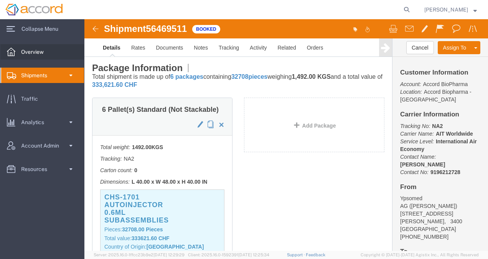
click at [31, 51] on span "Overview" at bounding box center [35, 51] width 28 height 15
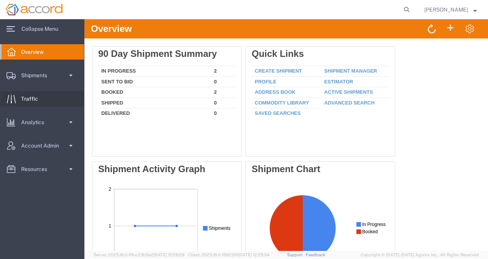
click at [36, 101] on span "Traffic" at bounding box center [32, 98] width 22 height 15
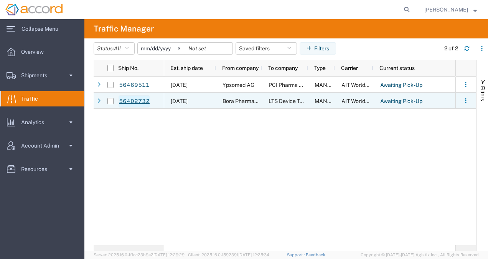
click at [137, 99] on link "56402732" at bounding box center [134, 101] width 31 height 12
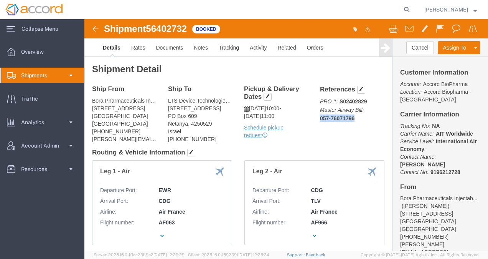
drag, startPoint x: 269, startPoint y: 101, endPoint x: 278, endPoint y: 103, distance: 9.1
click p "PRO #: S02402829 Master Airway Bill: 057-76071796"
click link "Rates"
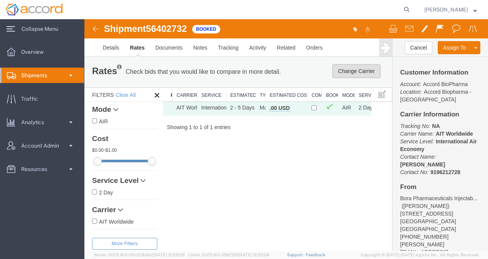
click at [365, 73] on button "Change Carrier" at bounding box center [356, 71] width 48 height 14
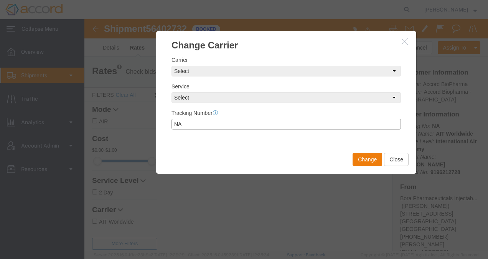
drag, startPoint x: 209, startPoint y: 124, endPoint x: 150, endPoint y: 115, distance: 60.1
click at [150, 115] on div "Change Carrier New Quote Select Carrier Select Service Select Tracking Number N…" at bounding box center [286, 134] width 404 height 231
paste input "PCI Pharma Services, Inc"
click at [201, 125] on input "PCI Pharma Services, Inc" at bounding box center [285, 124] width 229 height 11
click at [199, 123] on input "PCI Pharma Services, Inc" at bounding box center [285, 124] width 229 height 11
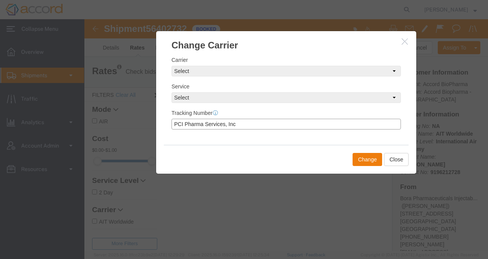
click at [200, 124] on input "PCI Pharma Services, Inc" at bounding box center [285, 124] width 229 height 11
paste input "PCI Pharma Services, Inc"
drag, startPoint x: 304, startPoint y: 127, endPoint x: 109, endPoint y: 110, distance: 196.0
click at [109, 110] on div "Change Carrier New Quote Select Carrier Select Service Select Tracking Number P…" at bounding box center [286, 134] width 404 height 231
paste input "text"
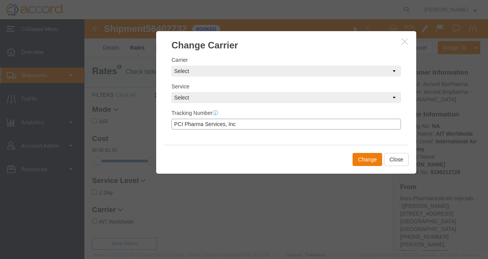
drag, startPoint x: 260, startPoint y: 123, endPoint x: 10, endPoint y: 91, distance: 252.6
click at [84, 91] on html "Shipment 56402732 1 of 1 Booked Details Rates Documents Notes Tracking Activity…" at bounding box center [286, 134] width 404 height 231
type input "PCI Pharma Services, Inc"
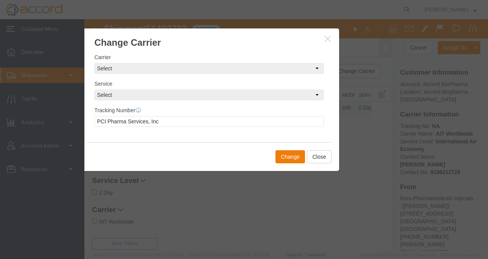
drag, startPoint x: 352, startPoint y: 35, endPoint x: 249, endPoint y: 31, distance: 102.5
click at [249, 31] on h3 "Change Carrier" at bounding box center [209, 38] width 260 height 21
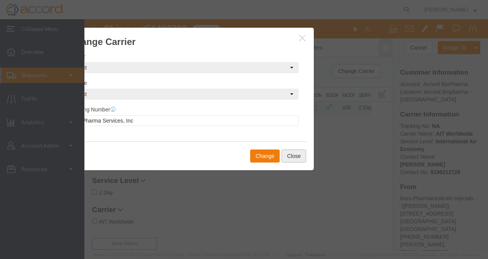
click at [293, 157] on button "Close" at bounding box center [294, 155] width 25 height 13
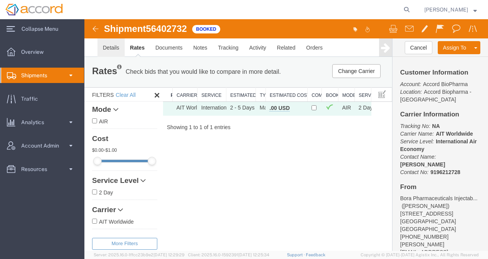
click at [106, 45] on link "Details" at bounding box center [110, 47] width 27 height 18
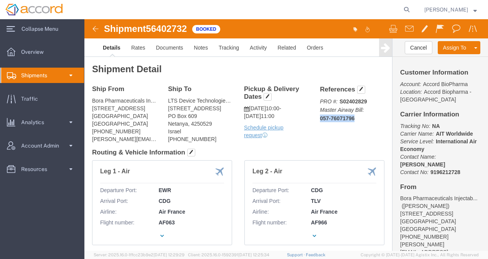
click p "PRO #: S02402829 Master Airway Bill: 057-76071796"
drag, startPoint x: 274, startPoint y: 101, endPoint x: 269, endPoint y: 101, distance: 4.6
click p "PRO #: S02402829 Master Airway Bill: 057-76071796"
copy b "057-76071796"
click link "Rates"
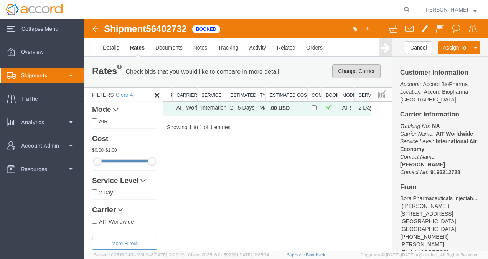
click at [373, 72] on button "Change Carrier" at bounding box center [356, 71] width 48 height 14
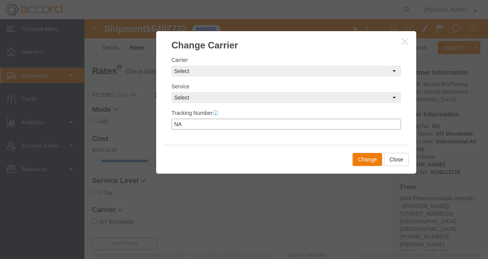
drag, startPoint x: 260, startPoint y: 125, endPoint x: 141, endPoint y: 115, distance: 119.3
click at [141, 115] on div "Change Carrier New Quote Select Carrier Select Service Select Tracking Number N…" at bounding box center [286, 134] width 404 height 231
paste input "057-76071796"
type input "057-76071796"
click at [365, 157] on button "Change" at bounding box center [368, 159] width 30 height 13
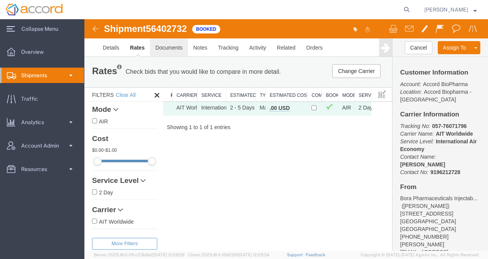
click at [163, 48] on link "Documents" at bounding box center [169, 47] width 38 height 18
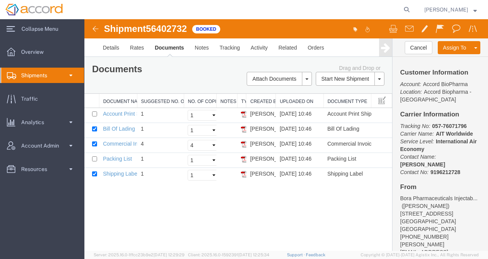
click at [84, 19] on link "Regenerate Documents" at bounding box center [84, 19] width 0 height 0
click at [122, 143] on link "Commercial Invoice" at bounding box center [126, 143] width 47 height 6
click at [13, 27] on icon at bounding box center [11, 28] width 8 height 5
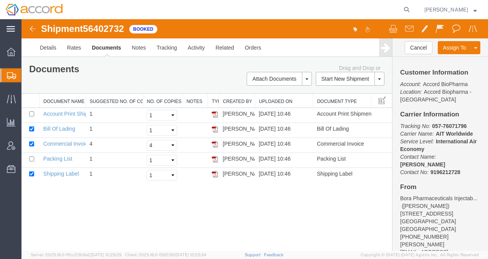
click at [7, 27] on icon at bounding box center [11, 29] width 8 height 6
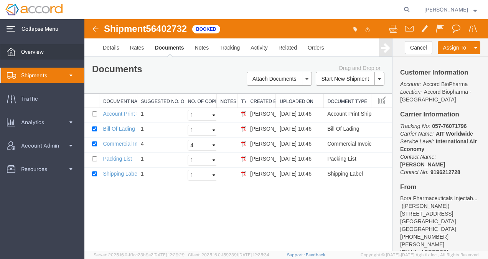
click at [26, 54] on span "Overview" at bounding box center [35, 51] width 28 height 15
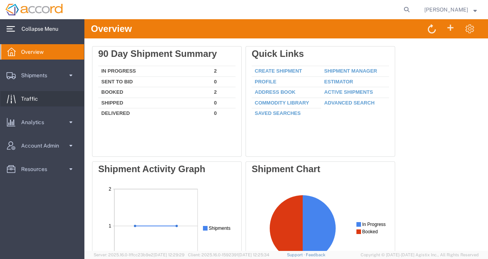
click at [52, 96] on link "Traffic" at bounding box center [42, 98] width 84 height 15
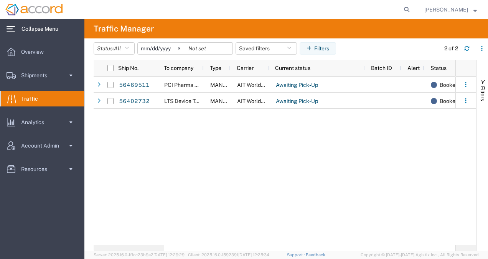
scroll to position [0, 313]
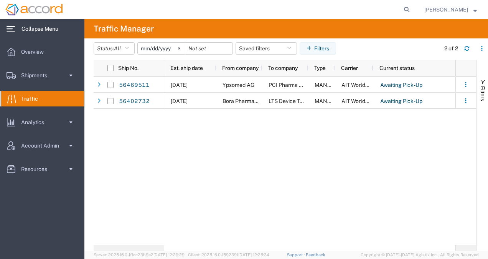
click at [467, 252] on span "Copyright © [DATE]-[DATE] Agistix Inc., All Rights Reserved" at bounding box center [420, 254] width 118 height 7
click at [250, 175] on div "Awaiting Pick-Up Booked MANUAL AIT Worldwide [DATE] Ypsomed AG PCI Pharma Servi…" at bounding box center [309, 160] width 291 height 168
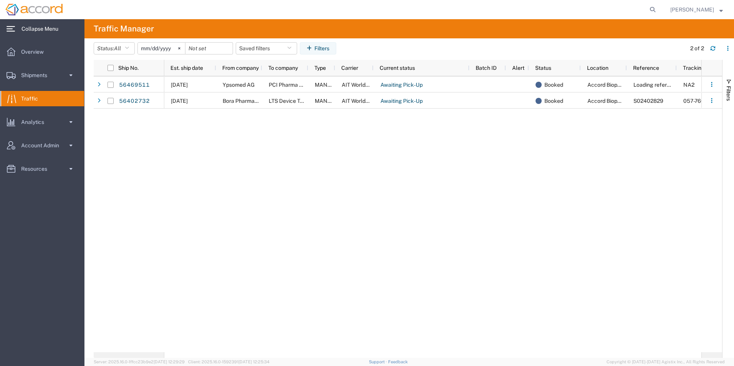
scroll to position [0, 68]
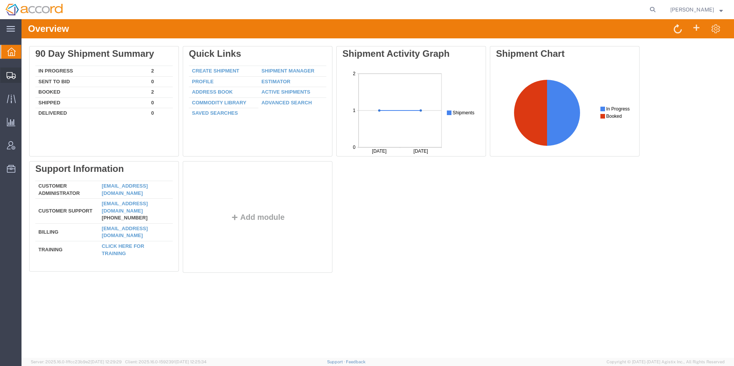
click at [8, 77] on icon at bounding box center [11, 75] width 9 height 7
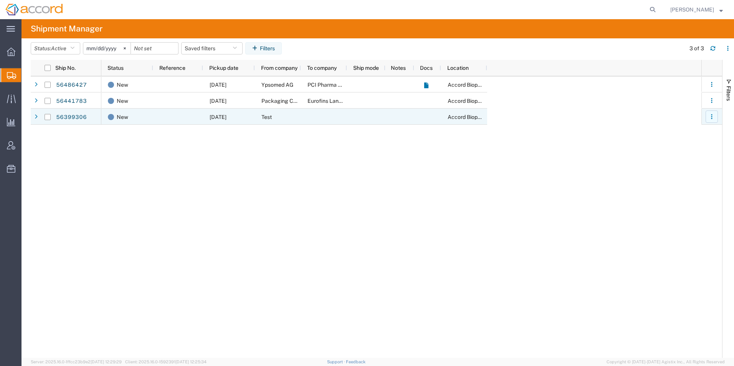
click at [709, 120] on button "button" at bounding box center [711, 116] width 12 height 12
click at [71, 121] on link "56399306" at bounding box center [71, 117] width 31 height 12
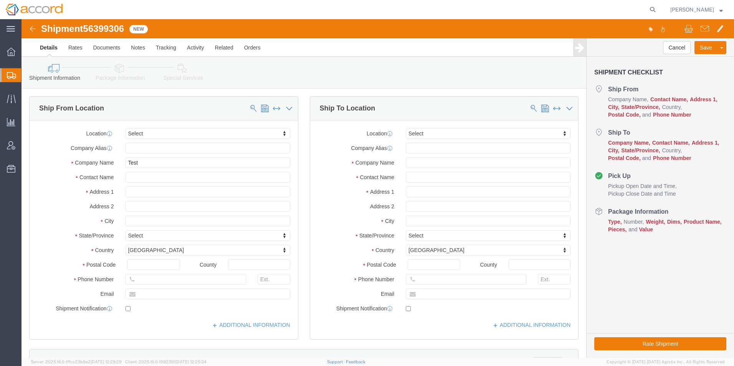
select select
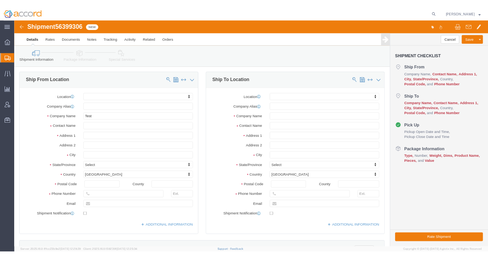
scroll to position [192, 0]
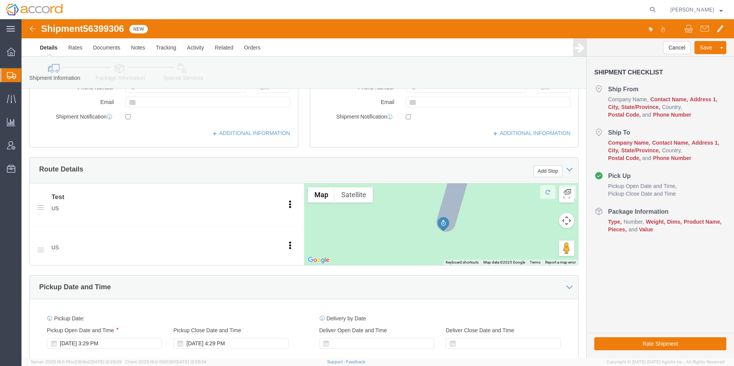
click img
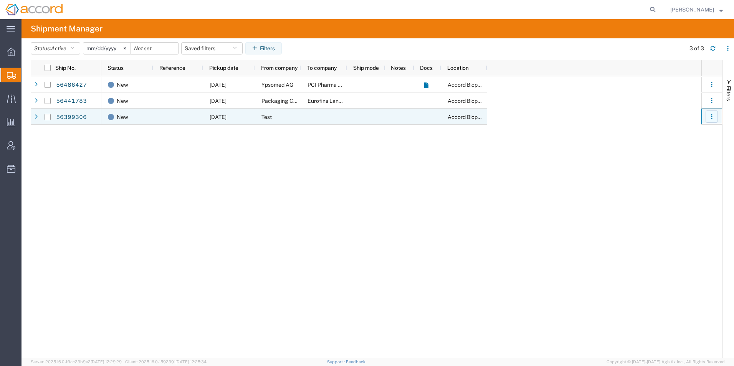
click at [710, 122] on button "button" at bounding box center [711, 116] width 12 height 12
click at [663, 163] on link "Cancel shipment" at bounding box center [675, 165] width 68 height 14
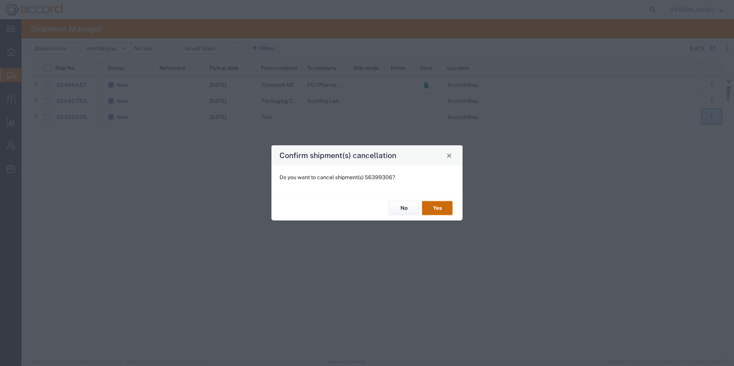
click at [430, 211] on button "Yes" at bounding box center [437, 208] width 31 height 14
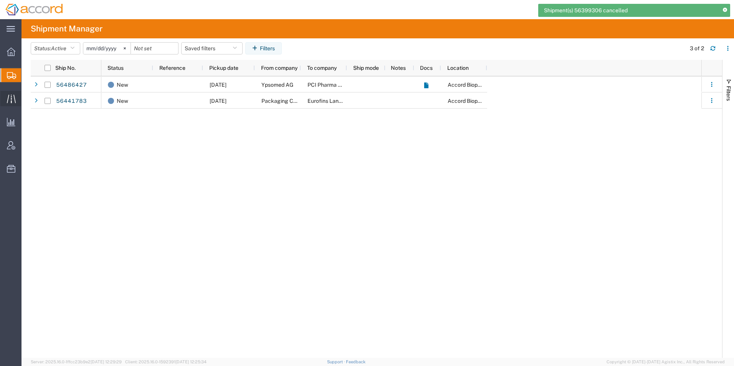
click at [9, 95] on icon at bounding box center [11, 98] width 9 height 8
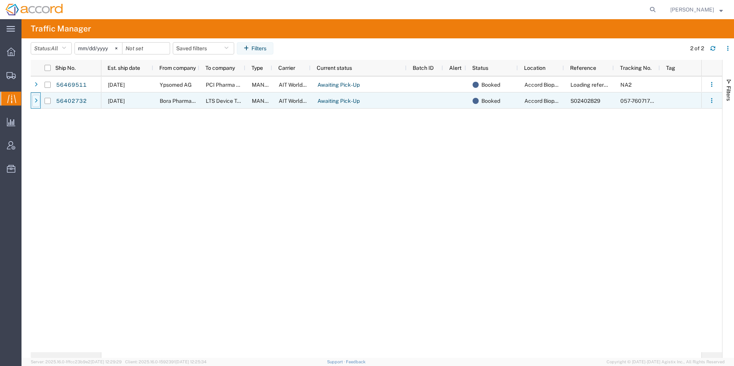
click at [36, 100] on icon at bounding box center [36, 100] width 3 height 5
